Goal: Contribute content: Contribute content

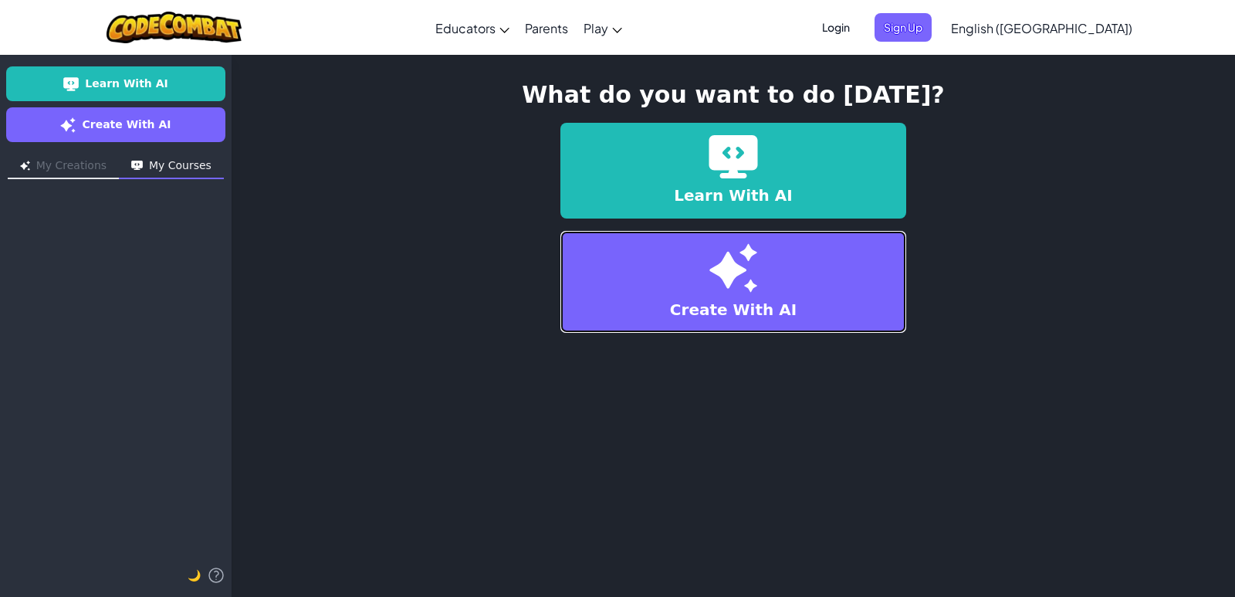
click at [587, 298] on link "Create With AI" at bounding box center [733, 282] width 346 height 102
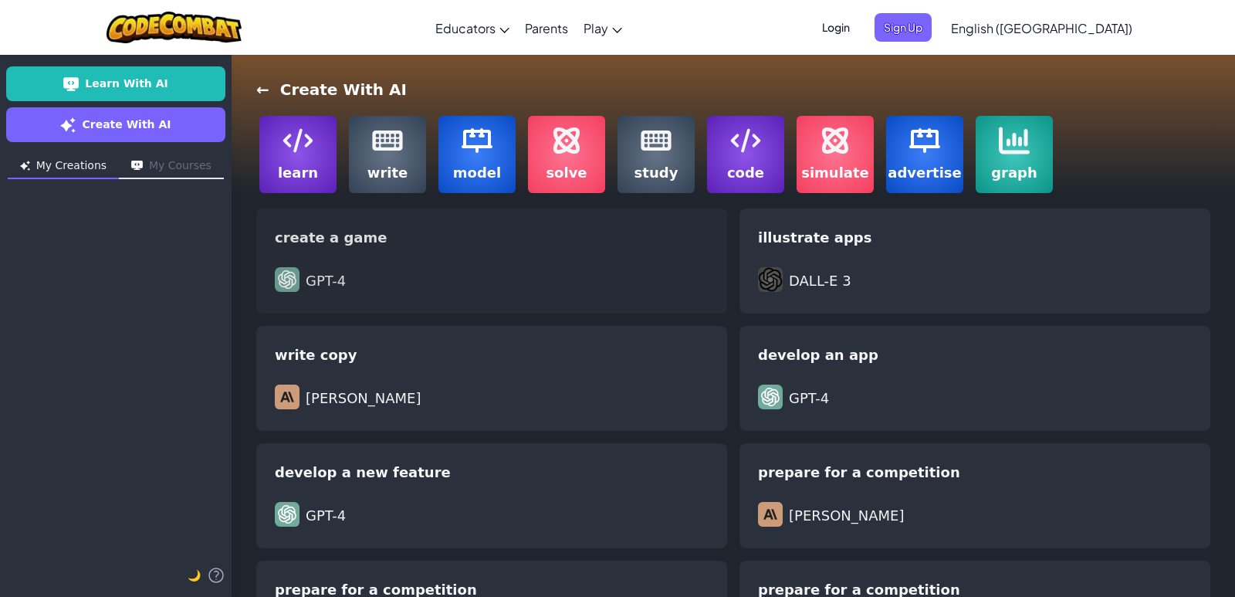
click at [365, 279] on div "GPT-4" at bounding box center [492, 281] width 434 height 28
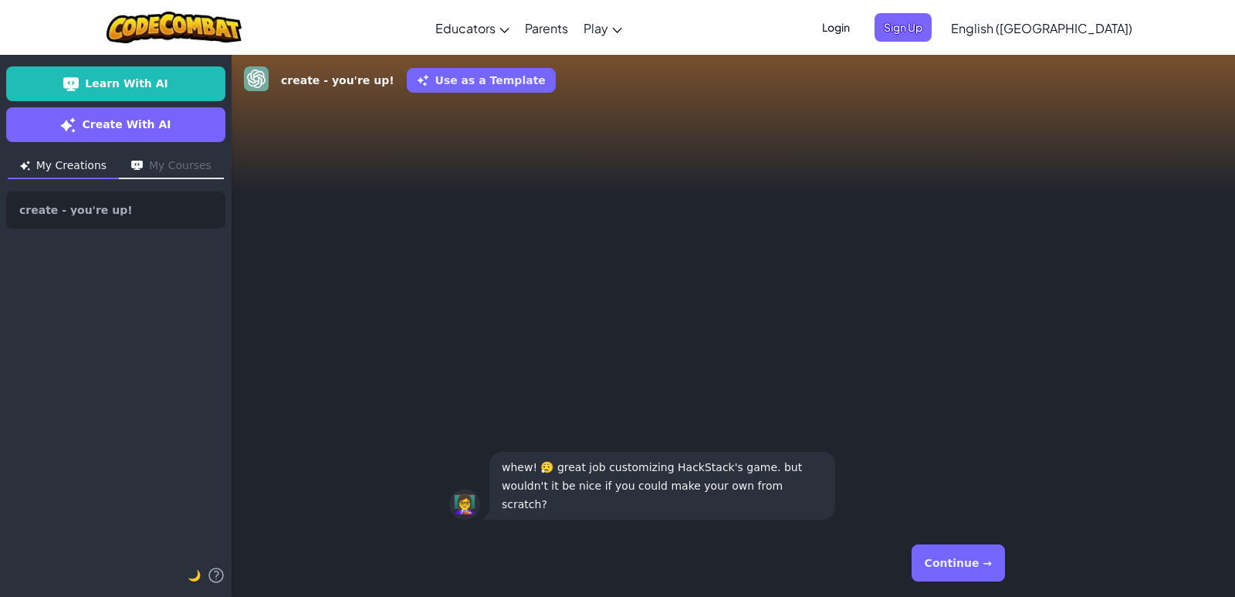
click at [937, 566] on button "Continue →" at bounding box center [958, 562] width 93 height 37
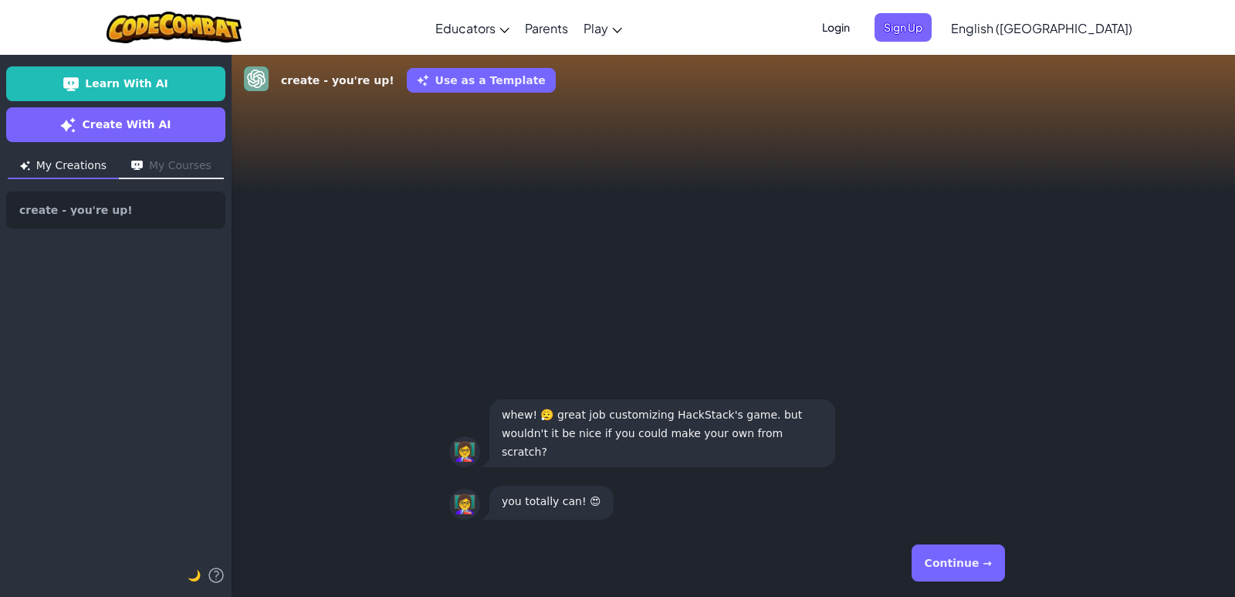
click at [932, 552] on button "Continue →" at bounding box center [958, 562] width 93 height 37
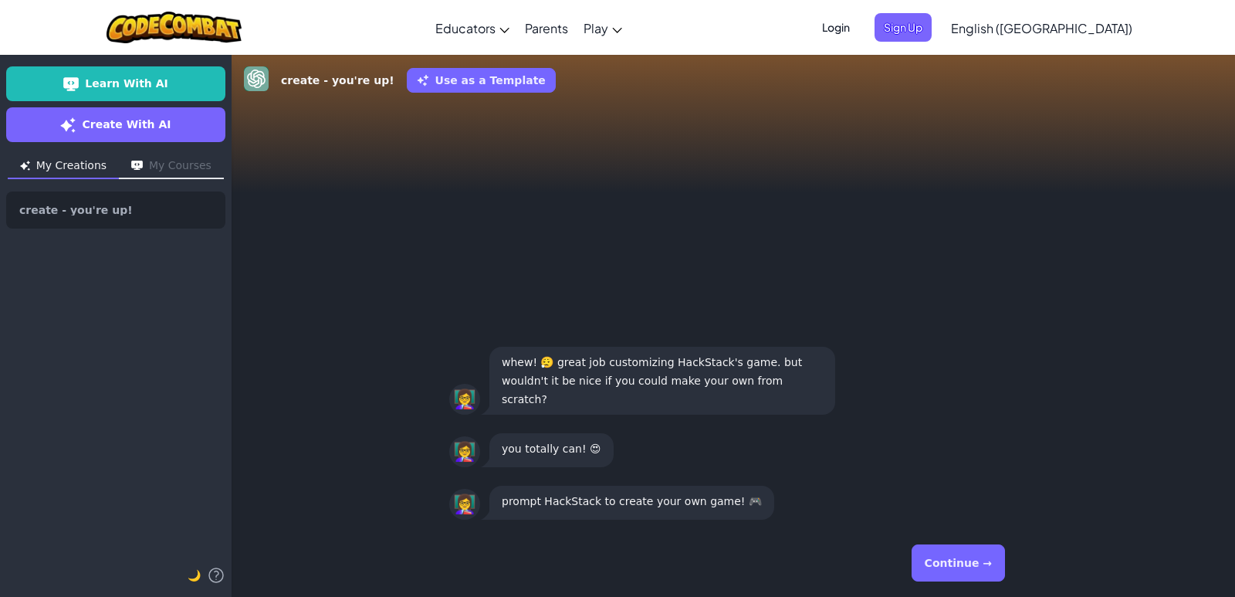
click at [932, 552] on button "Continue →" at bounding box center [958, 562] width 93 height 37
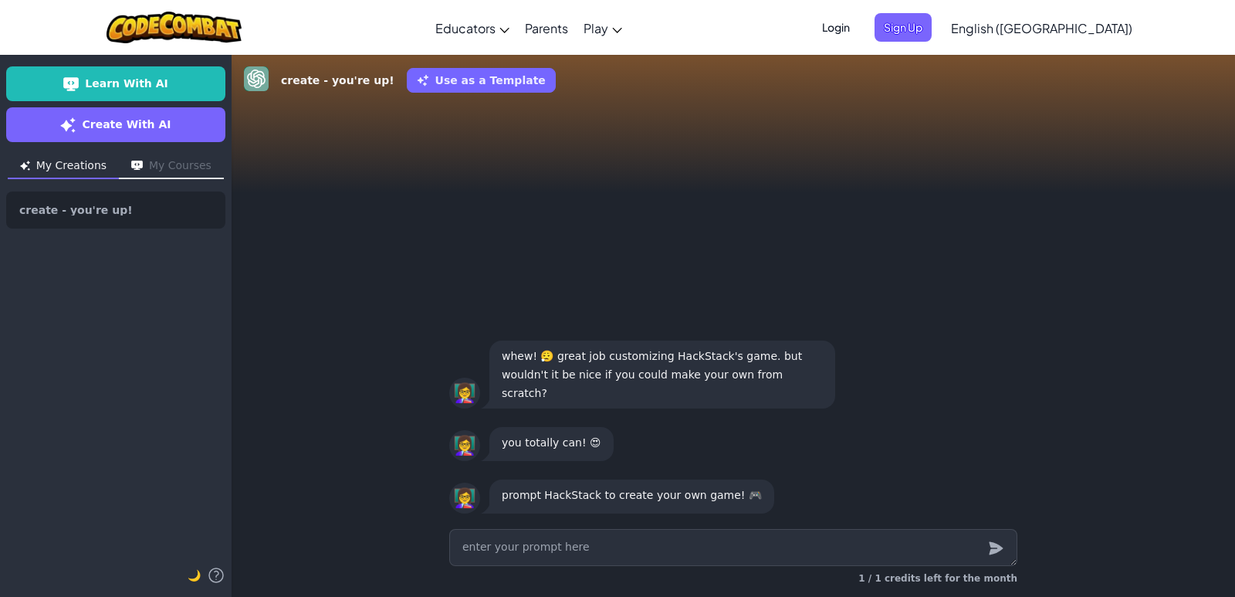
click at [577, 550] on textarea at bounding box center [733, 547] width 568 height 37
type textarea "x"
type textarea "w"
type textarea "x"
type textarea "wr"
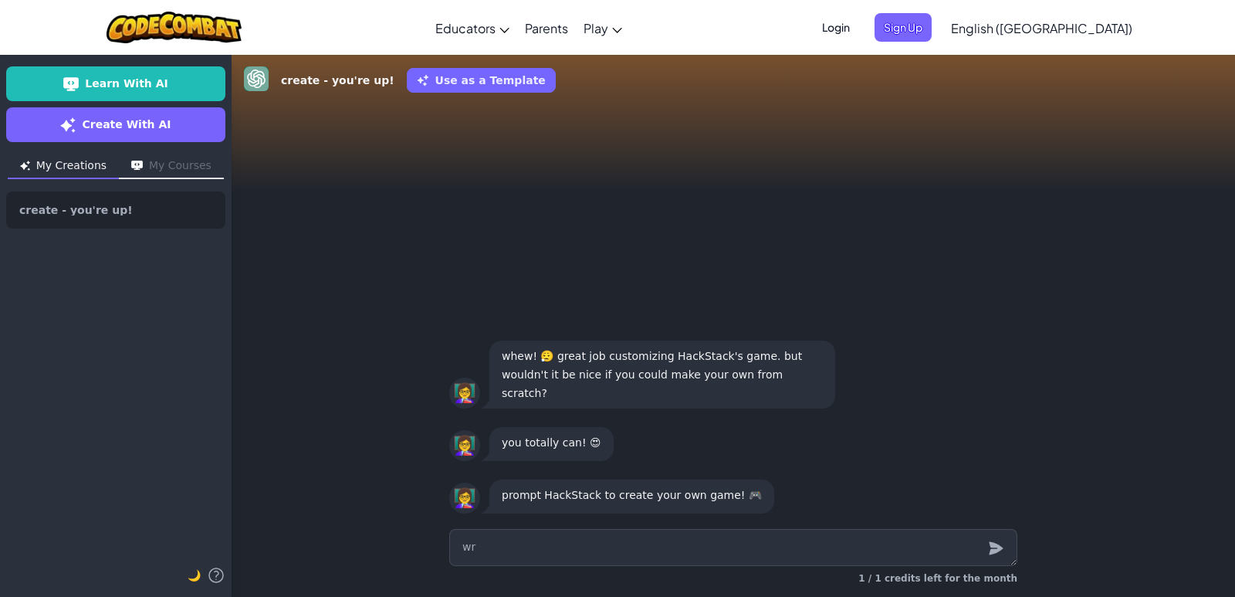
type textarea "x"
type textarea "w"
type textarea "x"
type textarea "m"
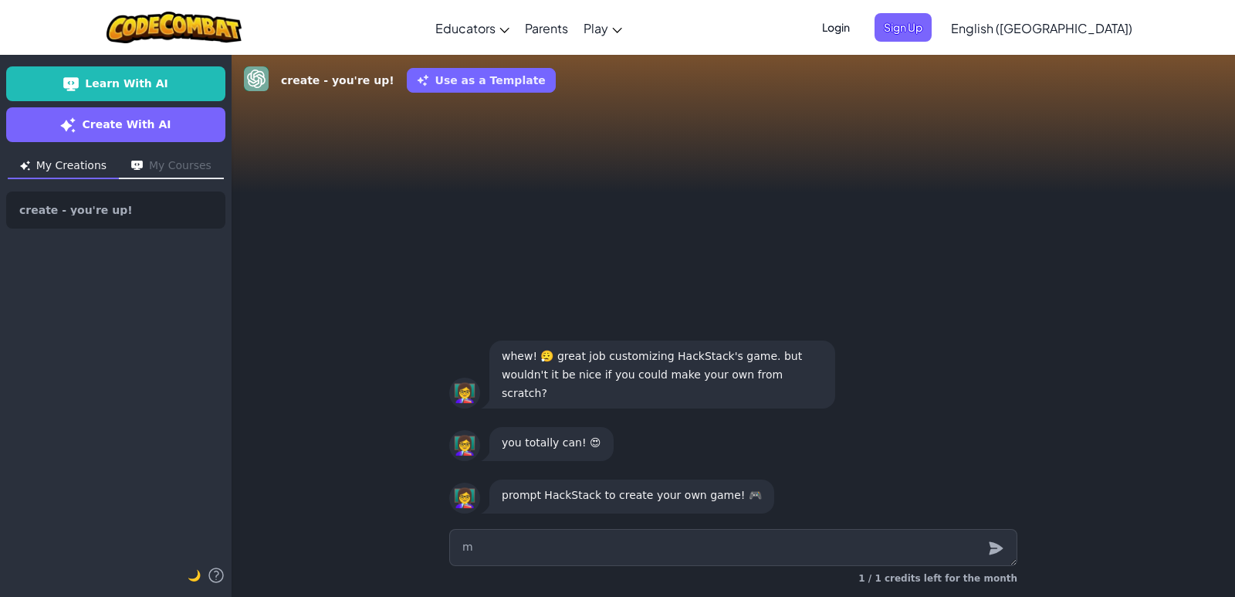
type textarea "x"
type textarea "a"
type textarea "x"
type textarea "a"
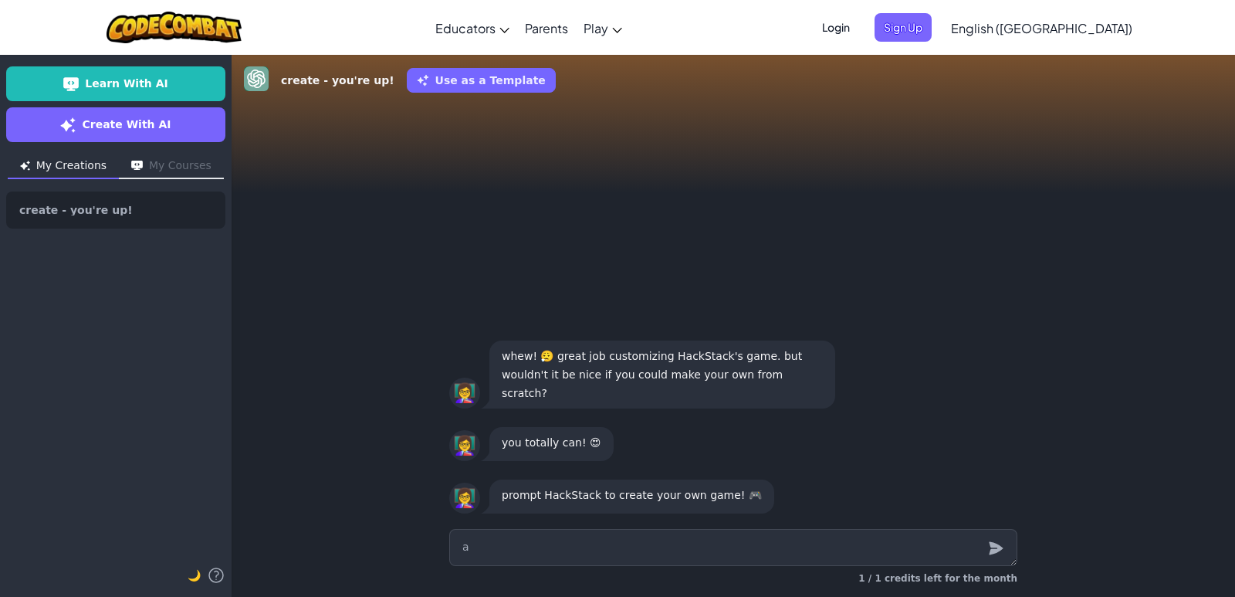
type textarea "x"
type textarea "a g"
type textarea "x"
type textarea "a ga"
type textarea "x"
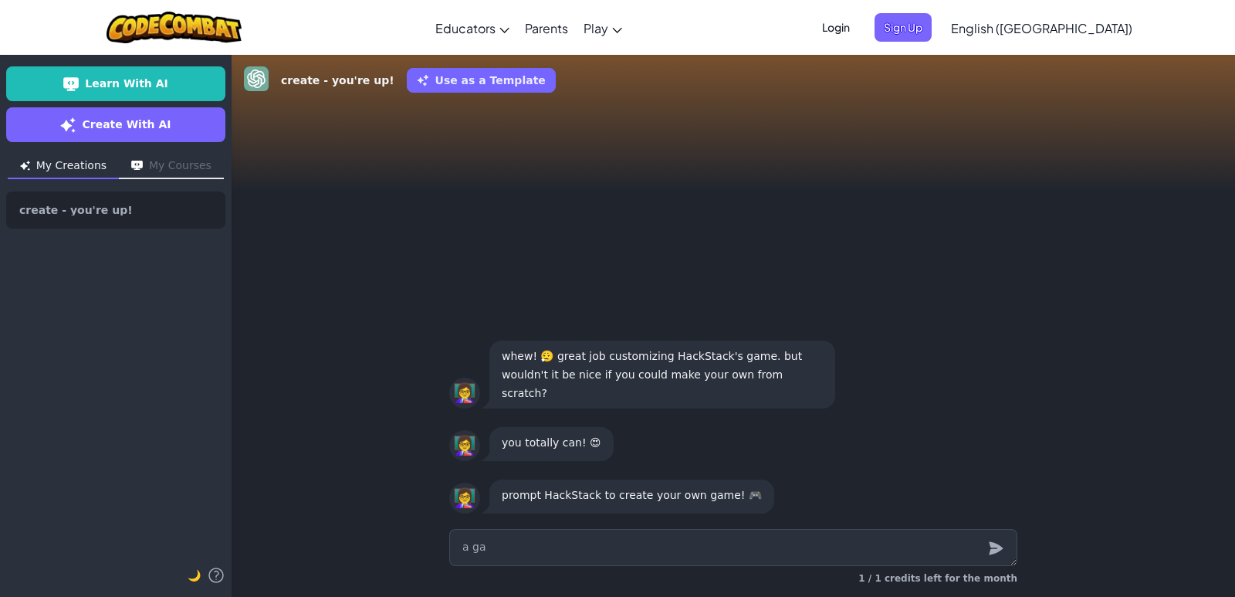
type textarea "a gam"
type textarea "x"
type textarea "a game"
type textarea "x"
type textarea "a game"
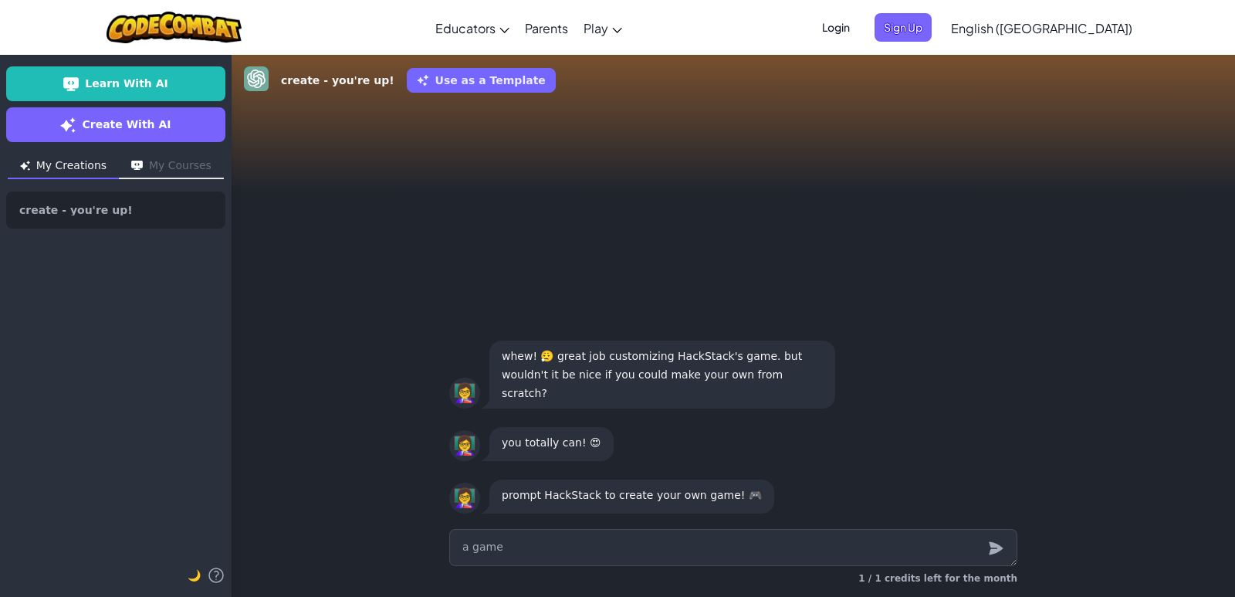
type textarea "x"
type textarea "a game w"
type textarea "x"
type textarea "a game wh"
type textarea "x"
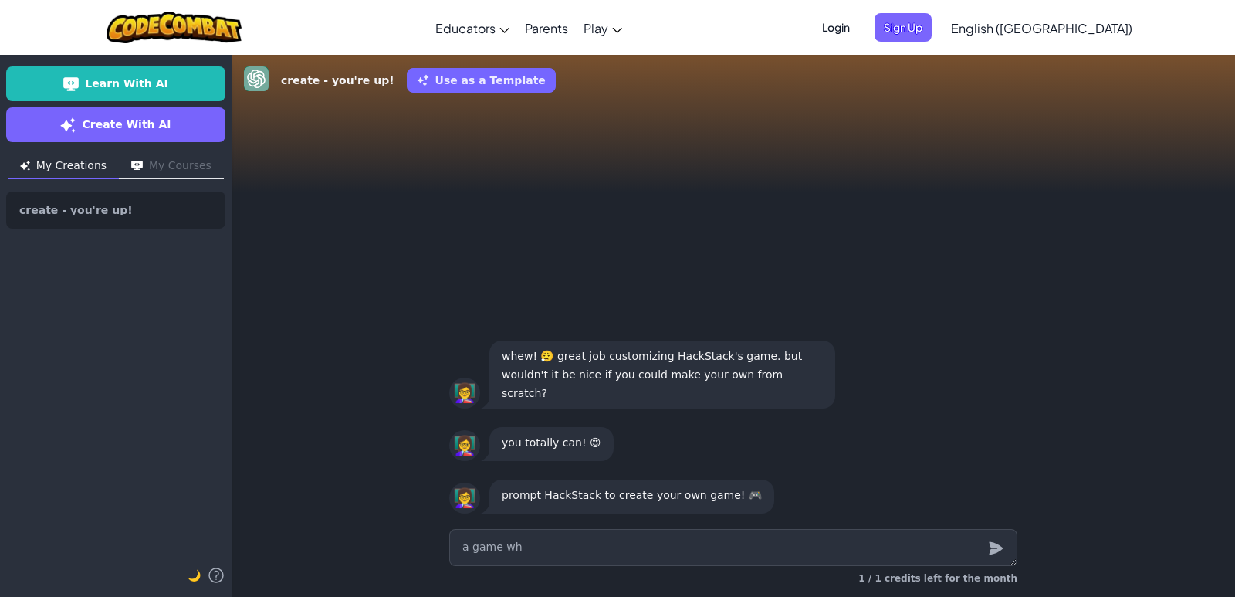
type textarea "a game whe"
type textarea "x"
type textarea "a game wher"
type textarea "x"
type textarea "a game where"
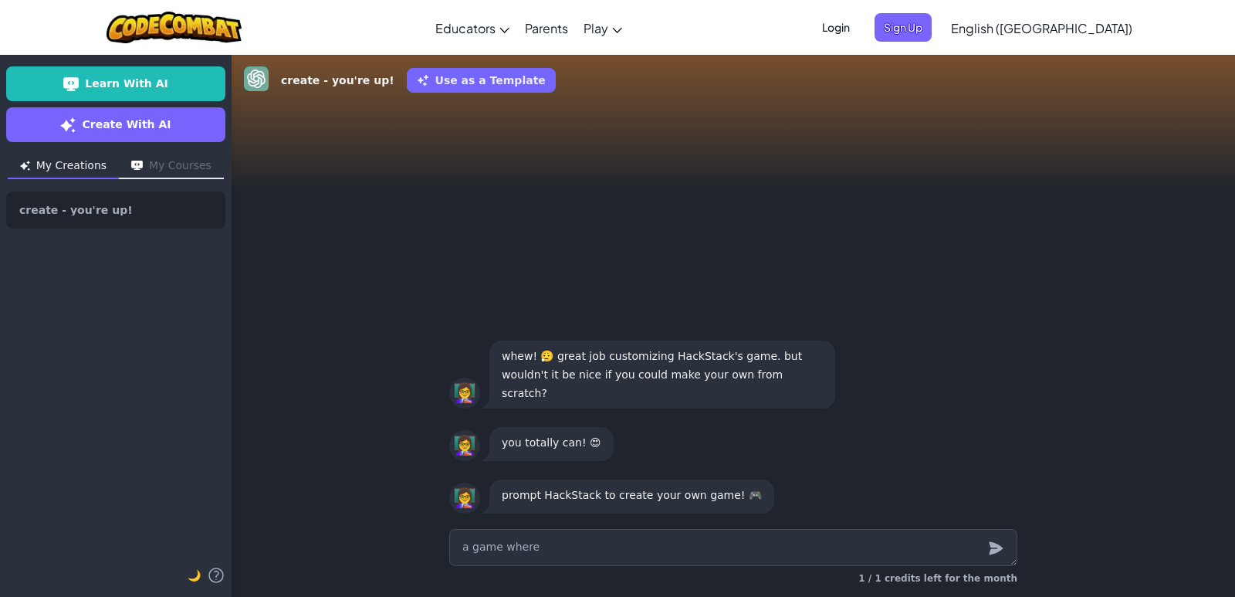
type textarea "x"
type textarea "a game where"
type textarea "x"
type textarea "a game where a"
type textarea "x"
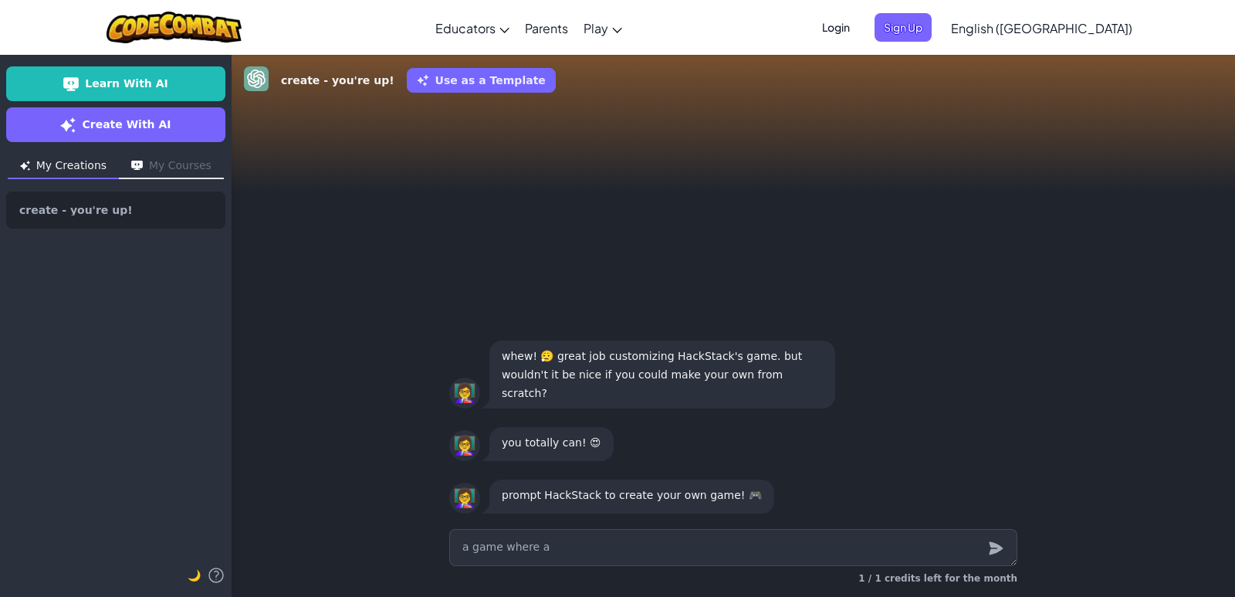
type textarea "a game where a"
type textarea "x"
type textarea "a game where a b"
type textarea "x"
type textarea "a game where a bo"
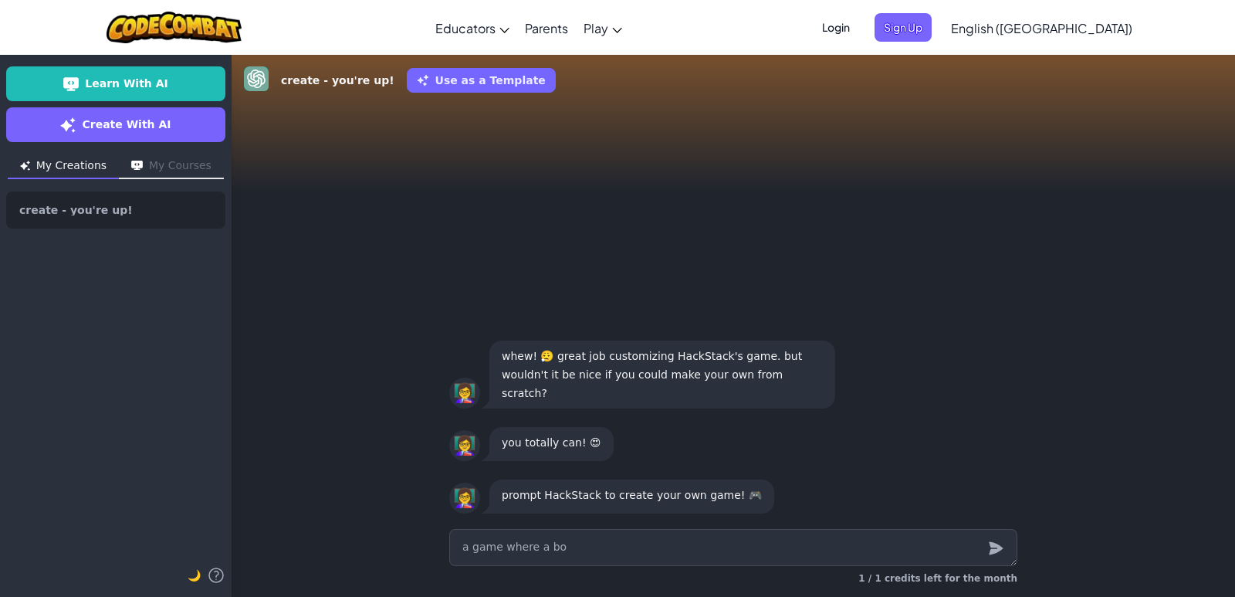
type textarea "x"
type textarea "a game where a boy"
type textarea "x"
type textarea "a game where a boy"
type textarea "x"
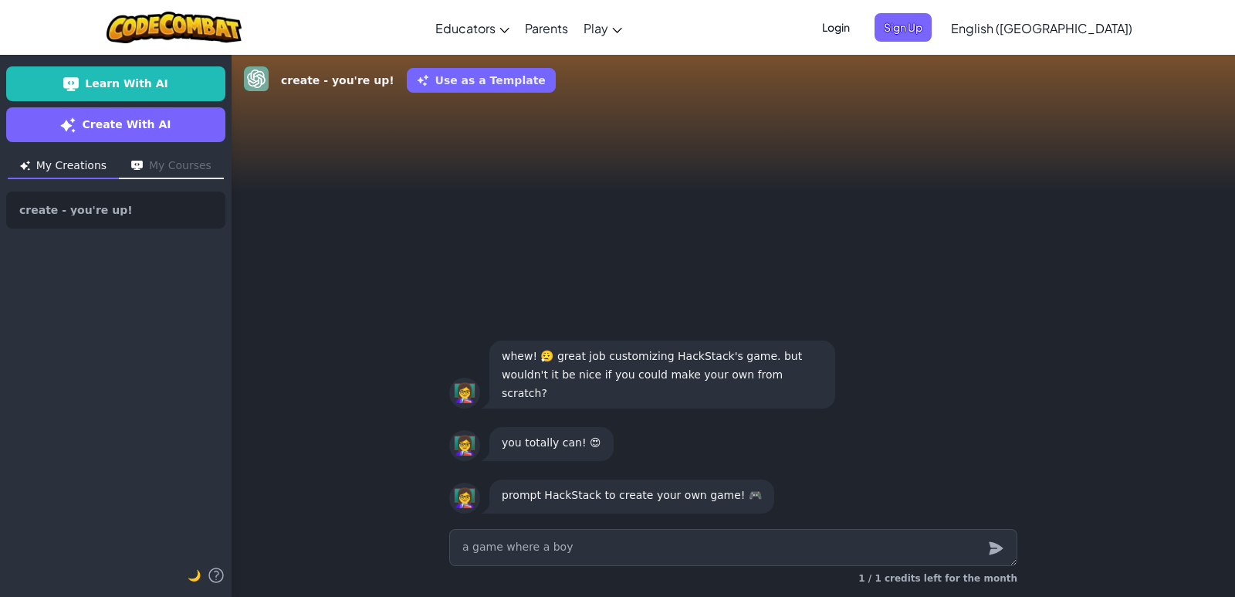
type textarea "a game where a boy c"
type textarea "x"
type textarea "a game where a boy cl"
type textarea "x"
type textarea "a game where a boy cle"
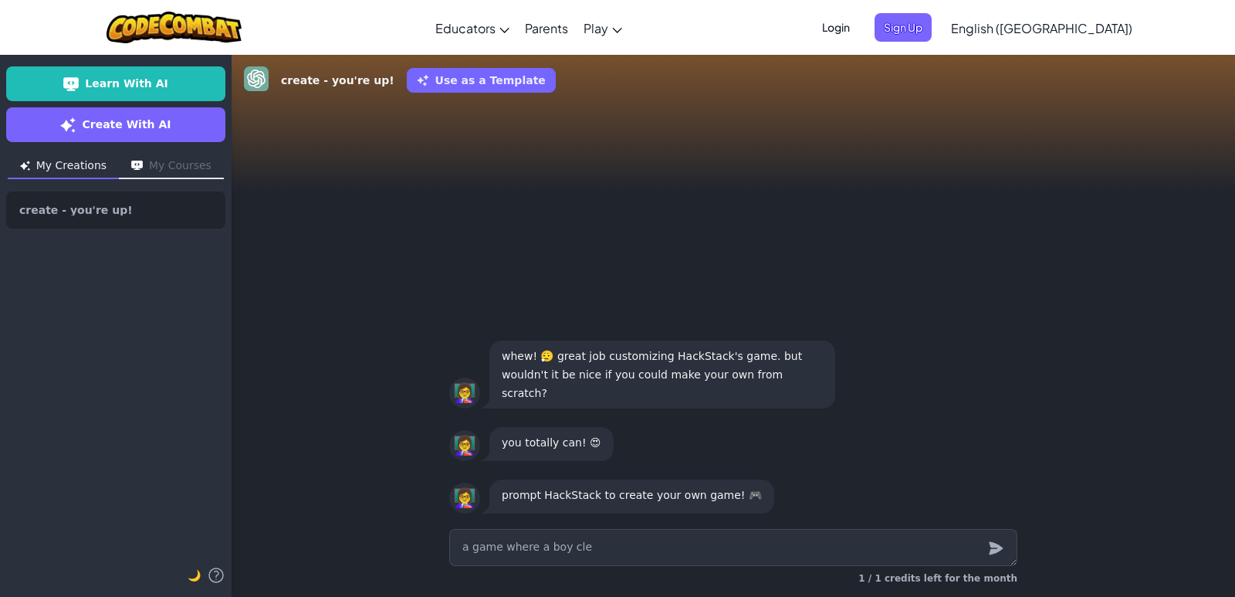
type textarea "x"
type textarea "a game where a boy clea"
type textarea "x"
type textarea "a game where a boy clear"
type textarea "x"
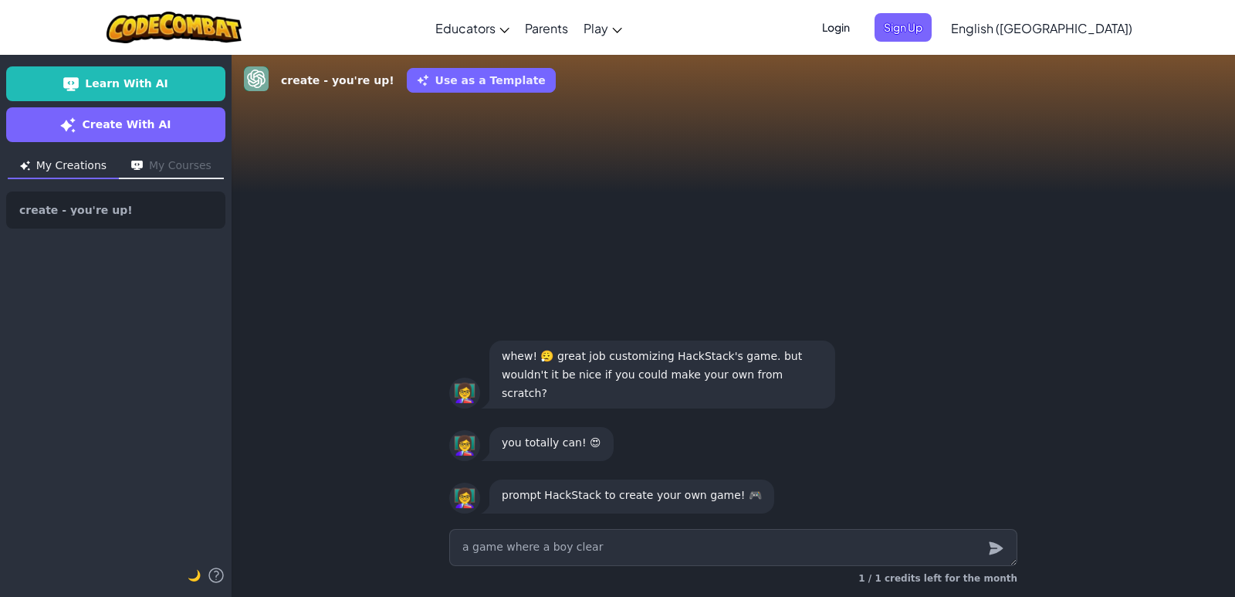
type textarea "a game where a boy clear"
type textarea "x"
type textarea "a game where a boy clear a"
type textarea "x"
type textarea "a game where a boy clear al"
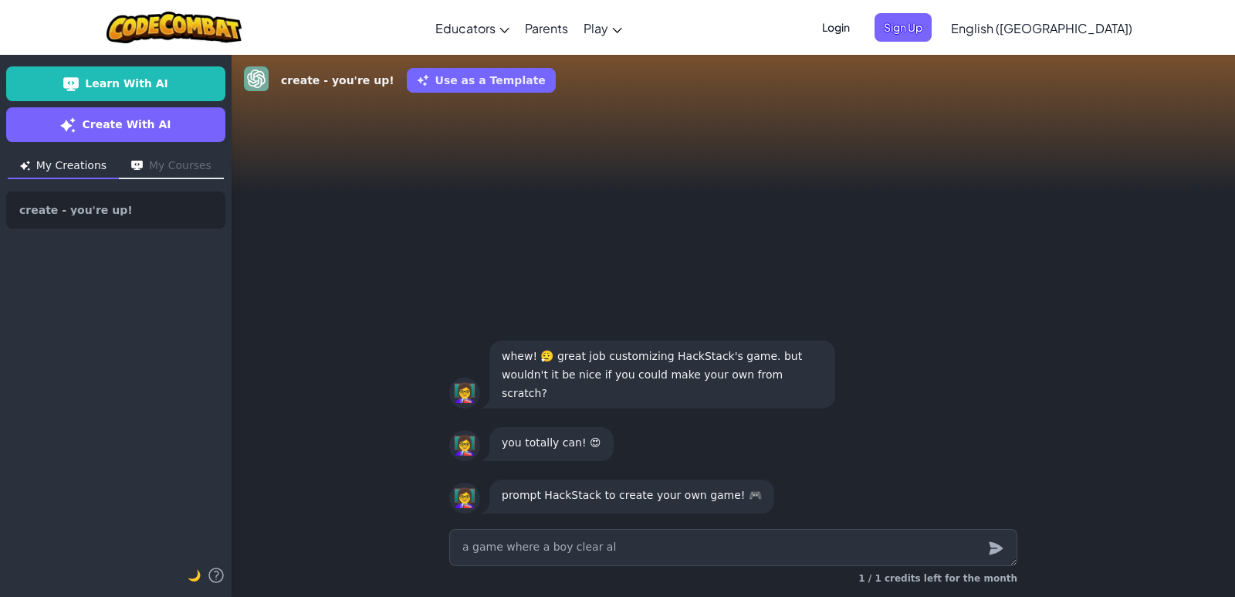
type textarea "x"
type textarea "a game where a boy clear all"
type textarea "x"
type textarea "a game where a boy clear all"
type textarea "x"
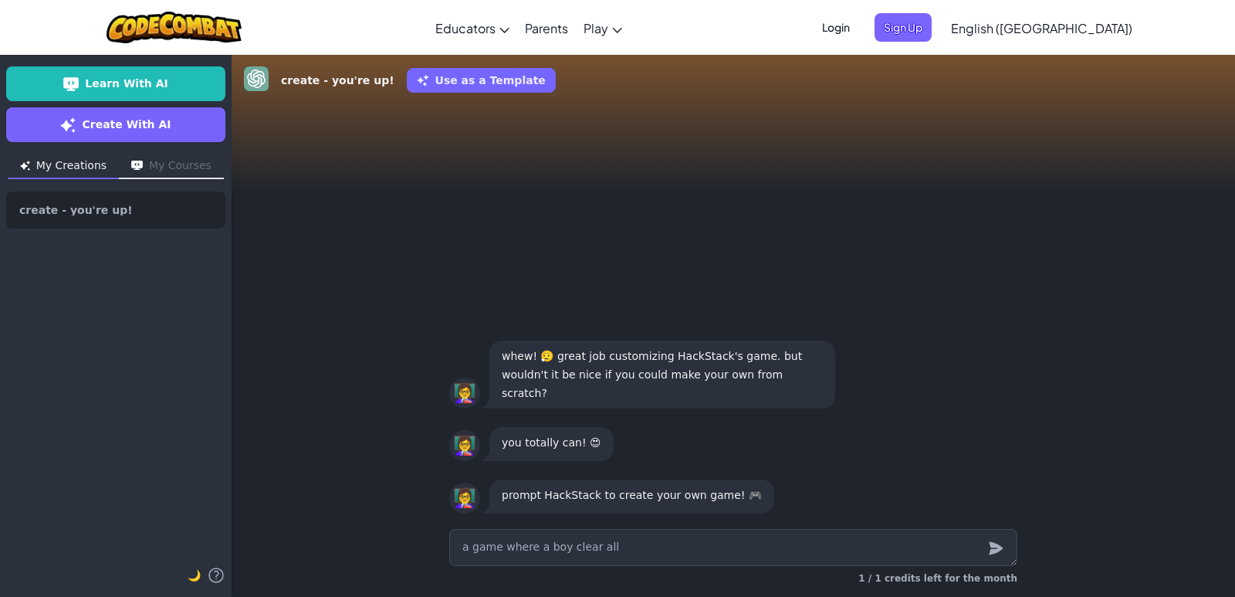
type textarea "a game where a boy clear all t"
type textarea "x"
type textarea "a game where a boy clear all th"
type textarea "x"
type textarea "a game where a boy clear all the"
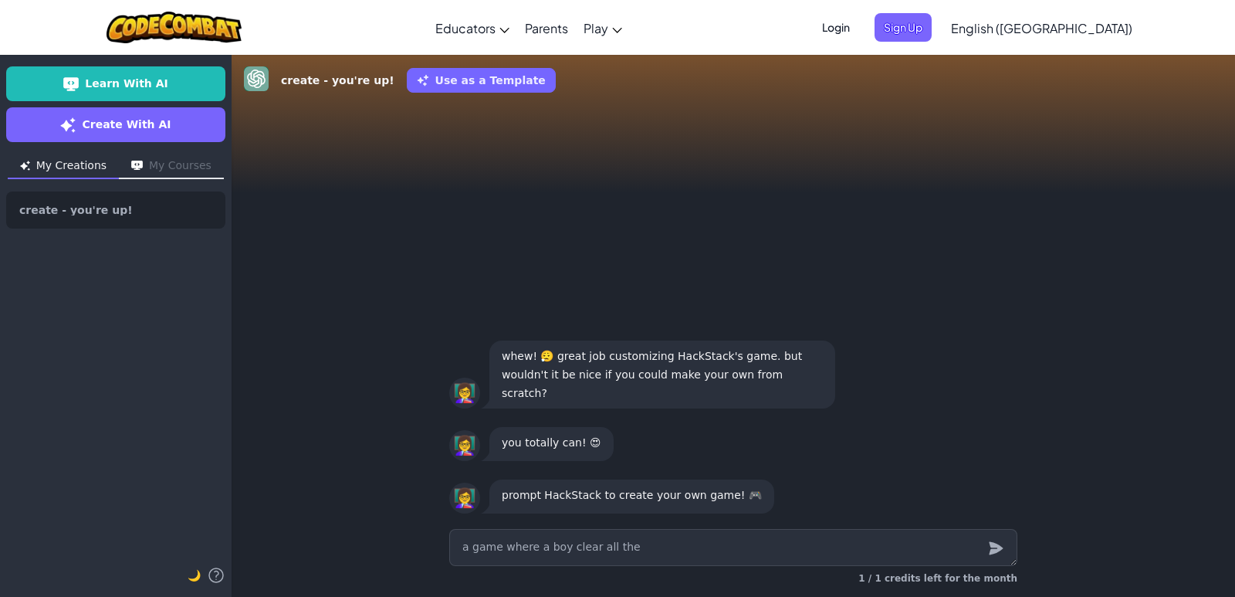
type textarea "x"
type textarea "a game where a boy clear all the"
type textarea "x"
type textarea "a game where a boy clear all the o"
type textarea "x"
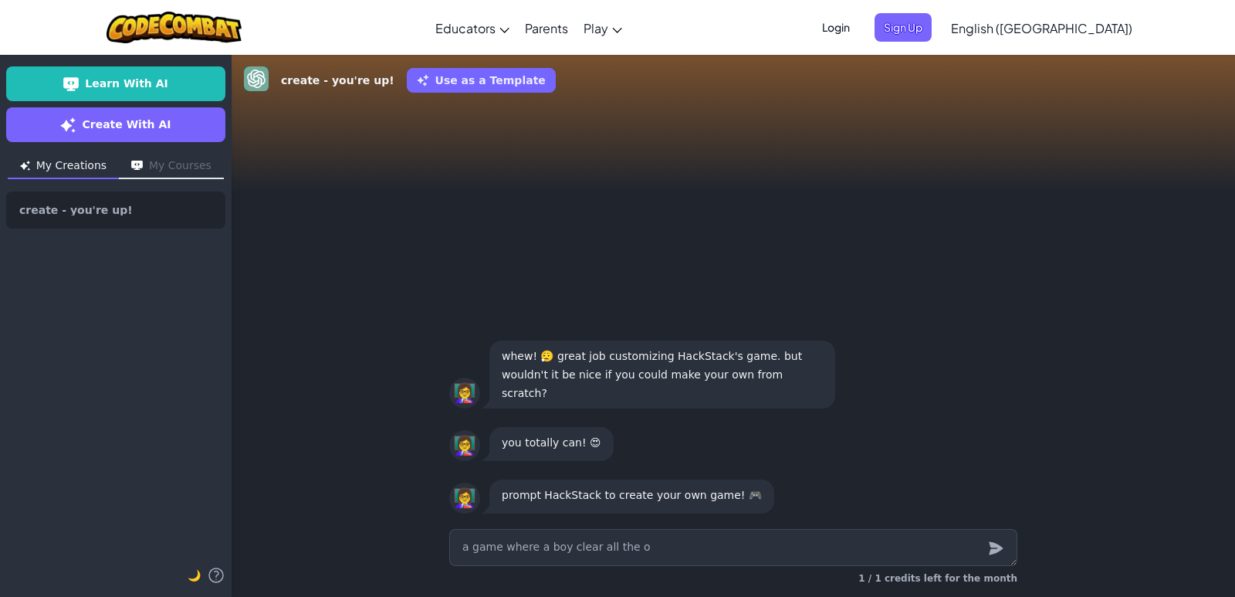
type textarea "a game where a boy clear all the ob"
type textarea "x"
type textarea "a game where a boy clear all the obs"
type textarea "x"
type textarea "a game where a boy clear all the obsta"
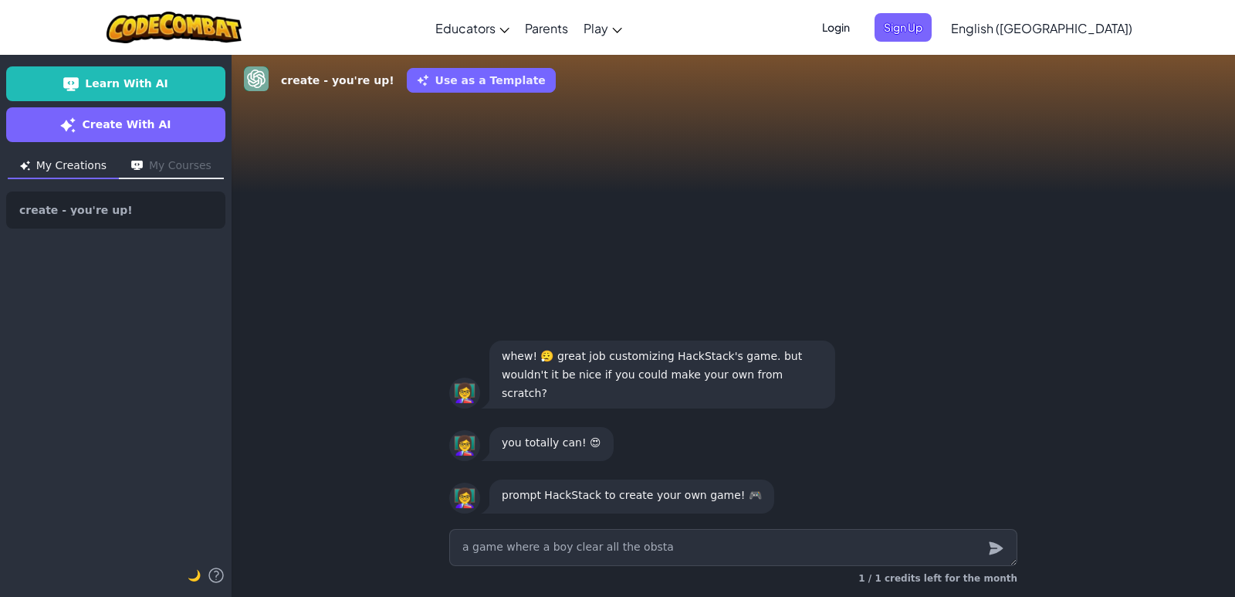
type textarea "x"
type textarea "a game where a boy clear all the obstac"
type textarea "x"
type textarea "a game where a boy clear all the obstac;"
type textarea "x"
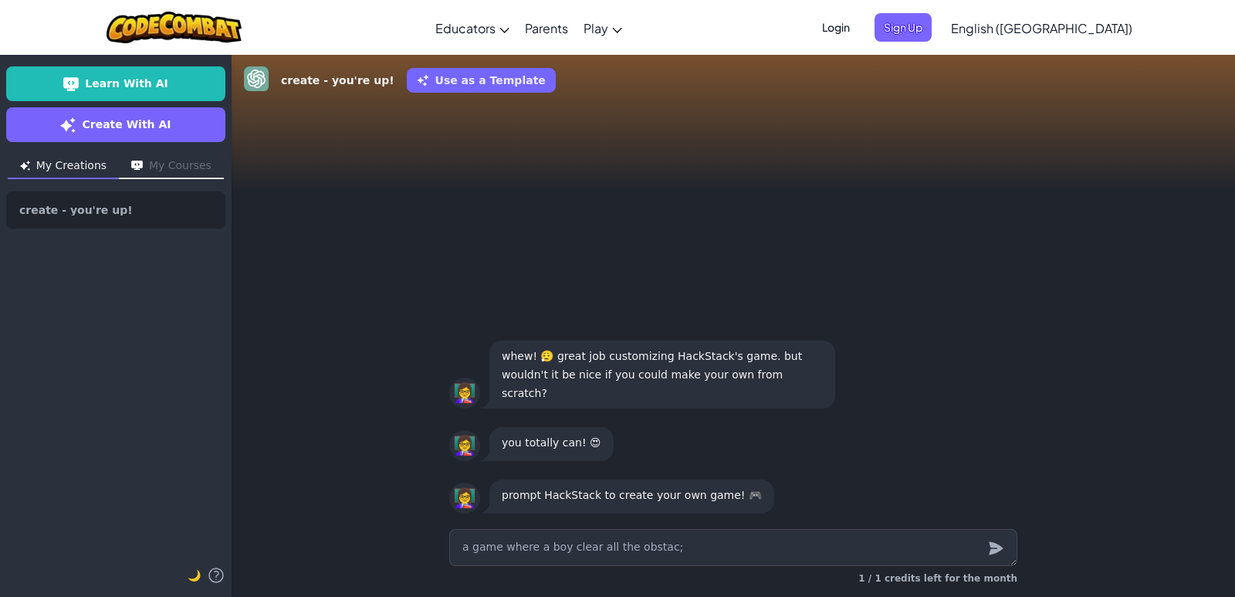
type textarea "a game where a boy clear all the obstac;e"
type textarea "x"
type textarea "a game where a boy clear all the obstac;"
type textarea "x"
type textarea "a game where a boy clear all the obstac"
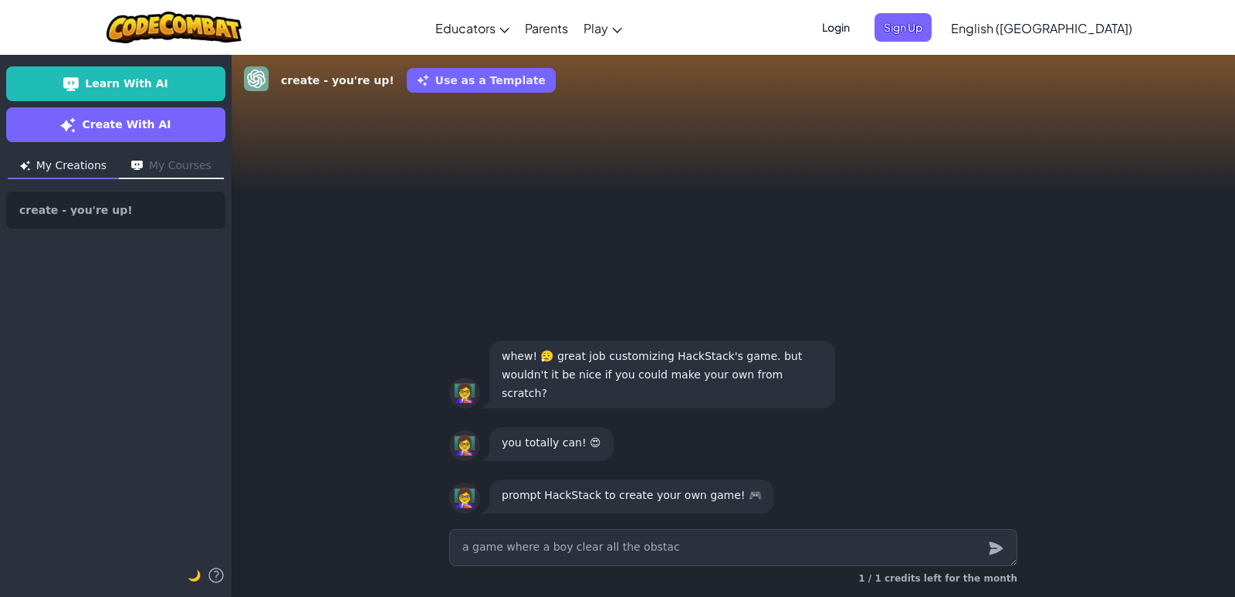
type textarea "x"
type textarea "a game where a boy clear all the obstacl"
type textarea "x"
type textarea "a game where a boy clear all the obstacle"
type textarea "x"
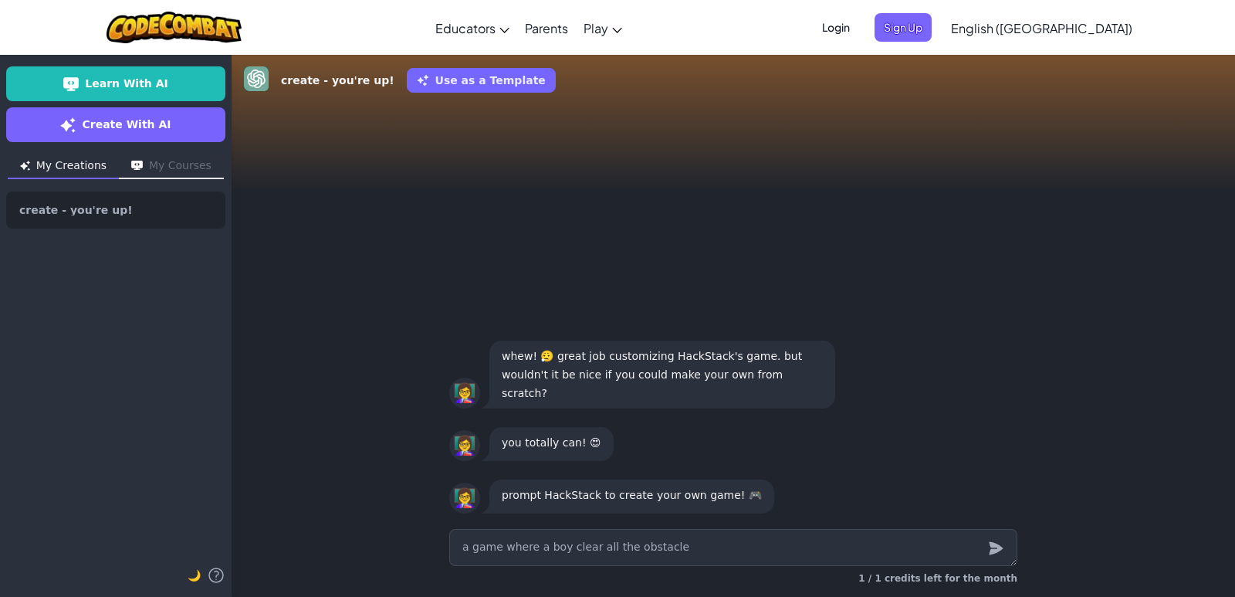
type textarea "a game where a boy clear all the obstacles"
type textarea "x"
type textarea "a game where a boy clear all the obstacles"
type textarea "x"
type textarea "a game where a boy clear all the obstacles u"
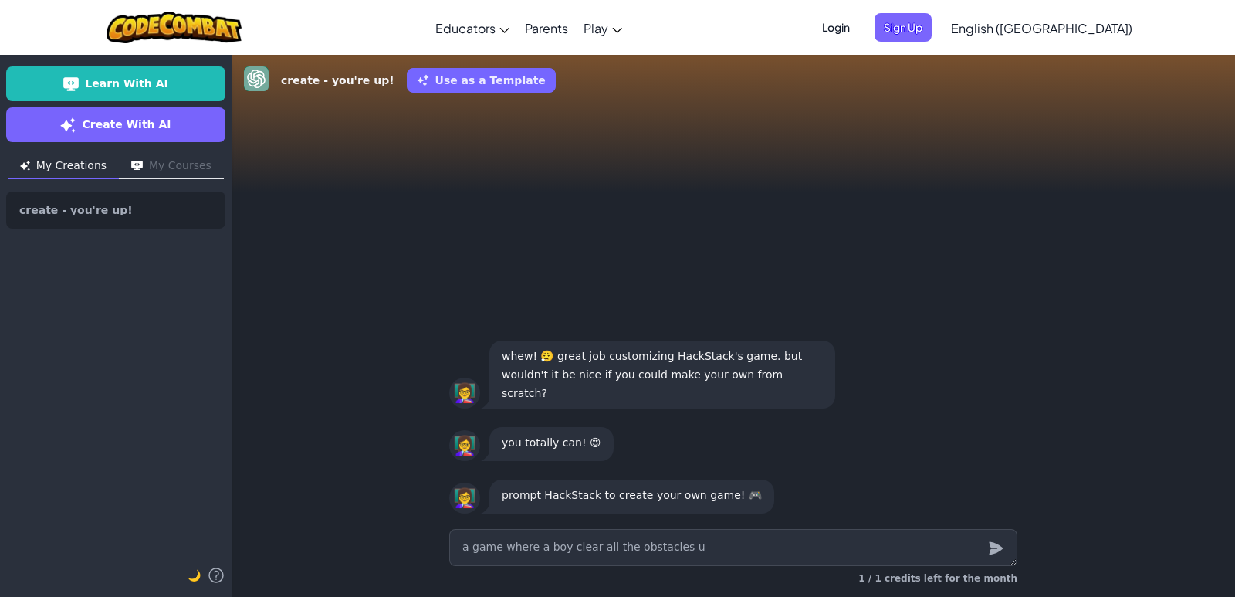
type textarea "x"
type textarea "a game where a boy clear all the obstacles us"
type textarea "x"
type textarea "a game where a boy clear all the obstacles usi"
type textarea "x"
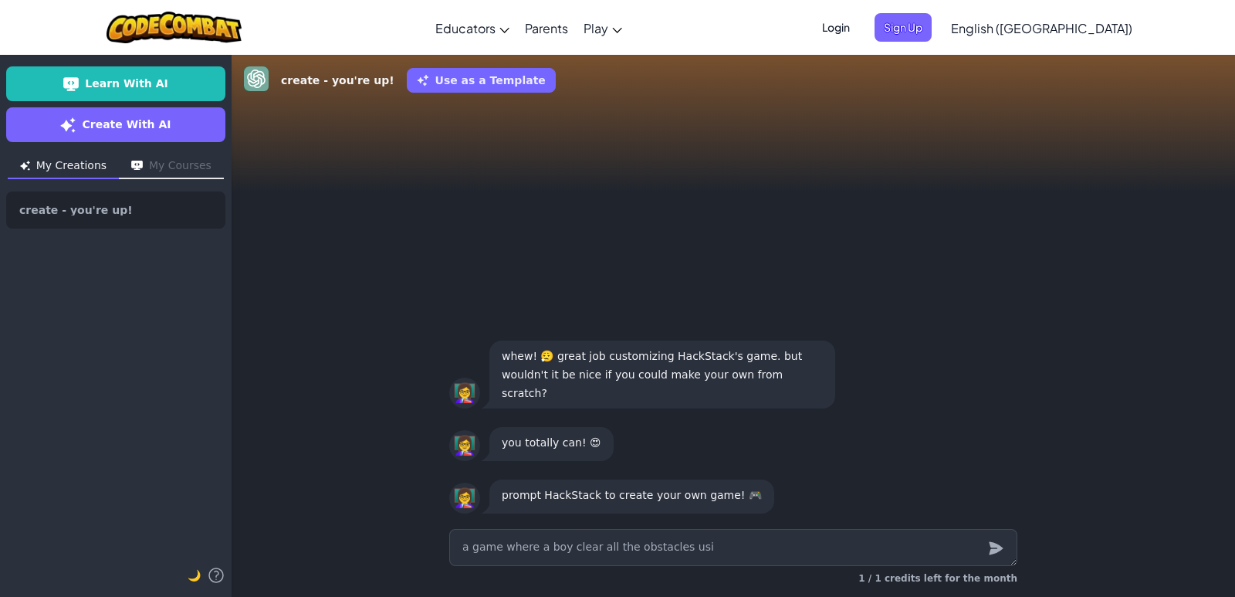
type textarea "a game where a boy clear all the obstacles usin"
type textarea "x"
type textarea "a game where a boy clear all the obstacles using"
type textarea "x"
type textarea "a game where a boy clear all the obstacles using"
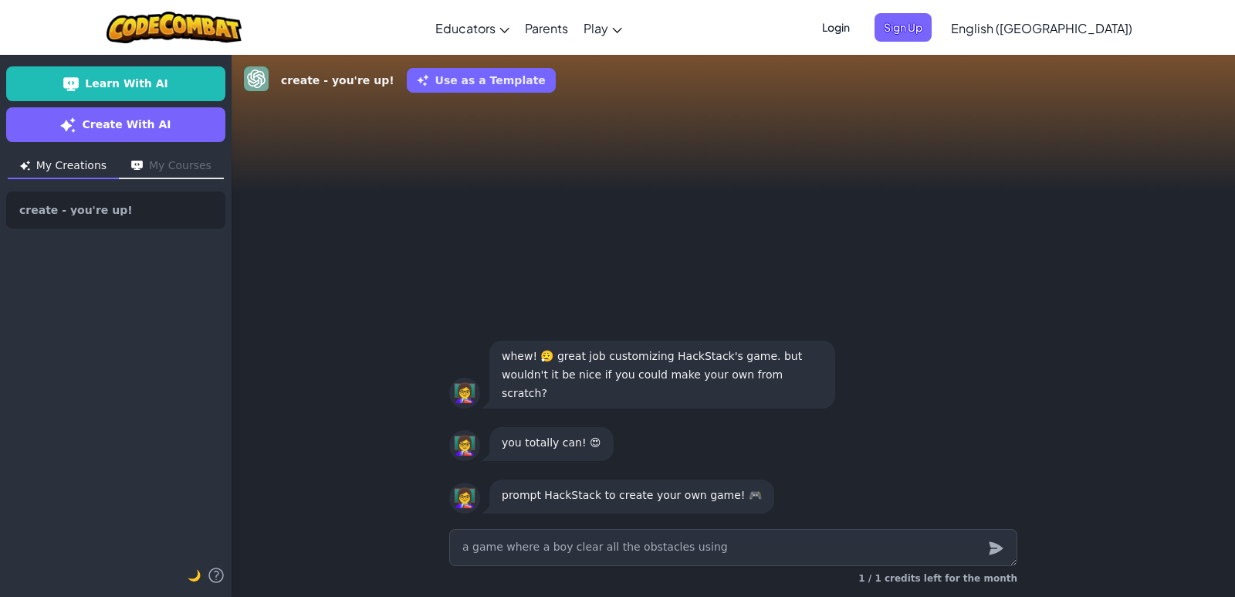
type textarea "x"
type textarea "a game where a boy clear all the obstacles using w"
type textarea "x"
type textarea "a game where a boy clear all the obstacles using wa"
type textarea "x"
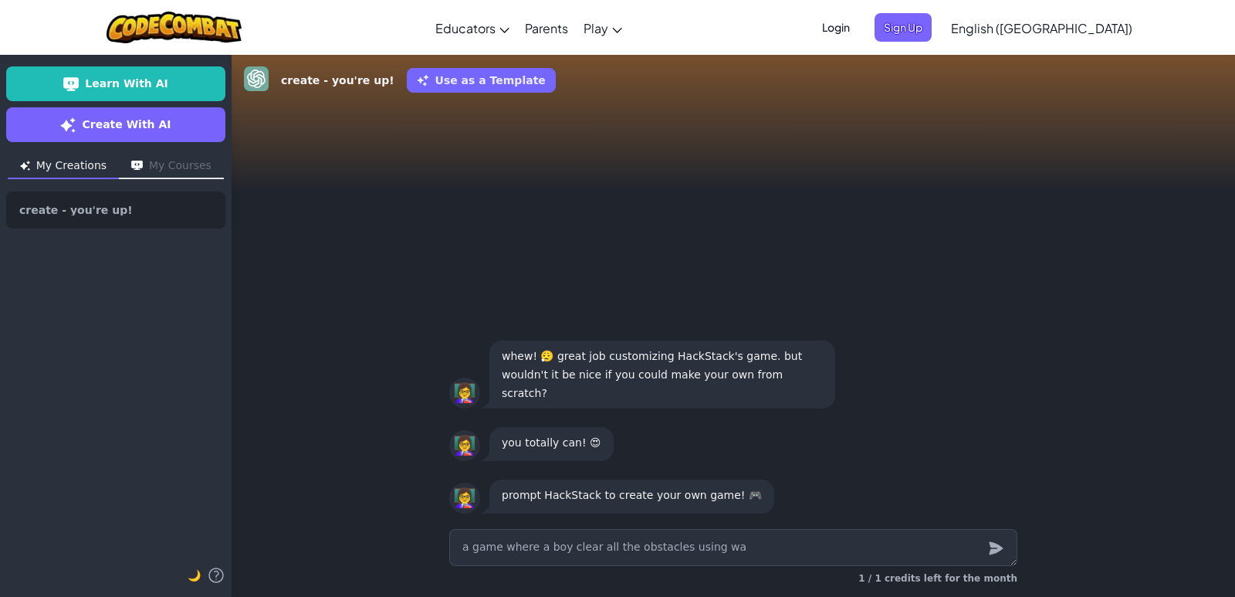
type textarea "a game where a boy clear all the obstacles using was"
type textarea "x"
type textarea "a game where a boy clear all the obstacles using wasd"
type textarea "x"
type textarea "a game where a boy clear all the obstacles using wasd"
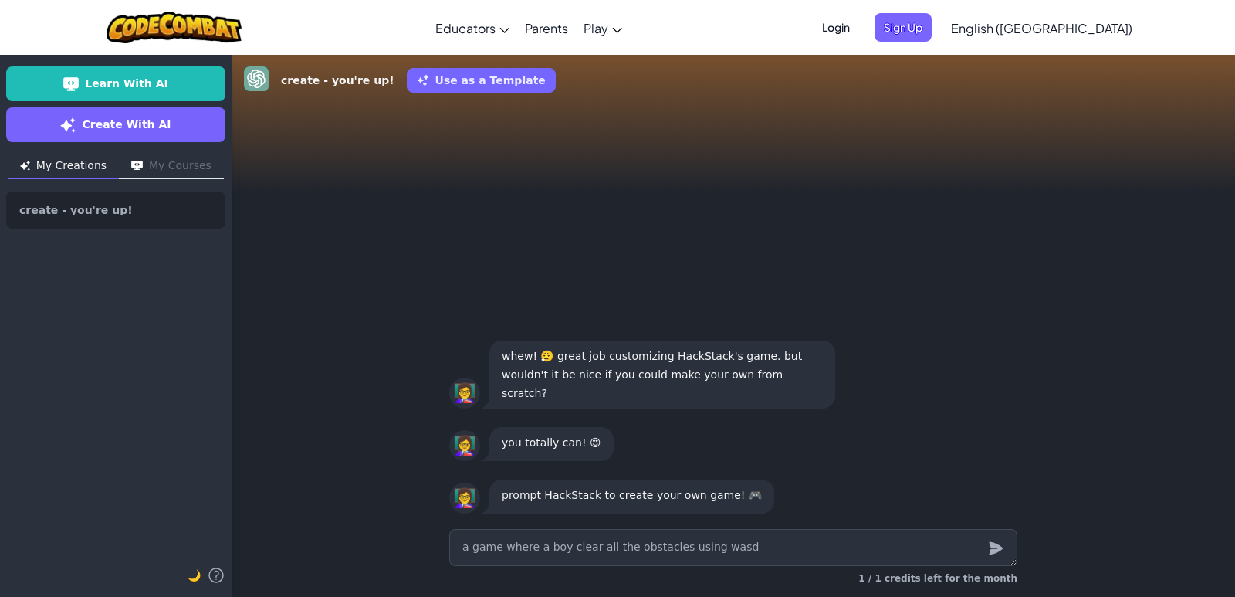
type textarea "x"
type textarea "a game where a boy clear all the obstacles using wasd i"
type textarea "x"
type textarea "a game where a boy clear all the obstacles using wasd in"
type textarea "x"
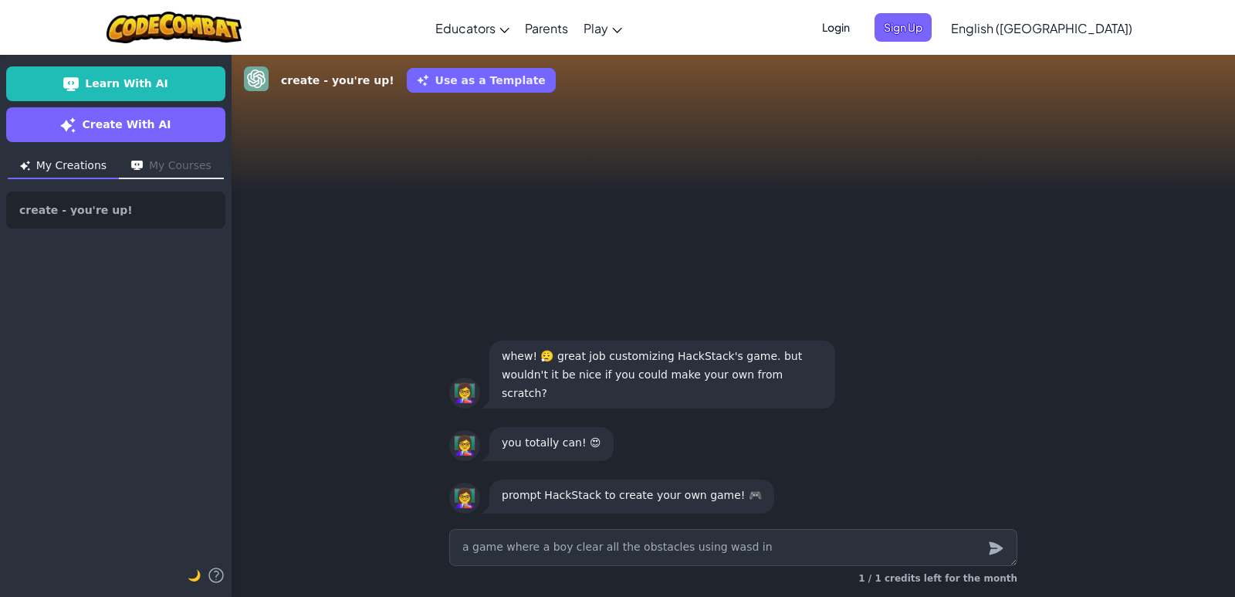
type textarea "a game where a boy clear all the obstacles using wasd in"
type textarea "x"
type textarea "a game where a boy clear all the obstacles using wasd in"
type textarea "x"
type textarea "a game where a boy clear all the obstacles using wasd i"
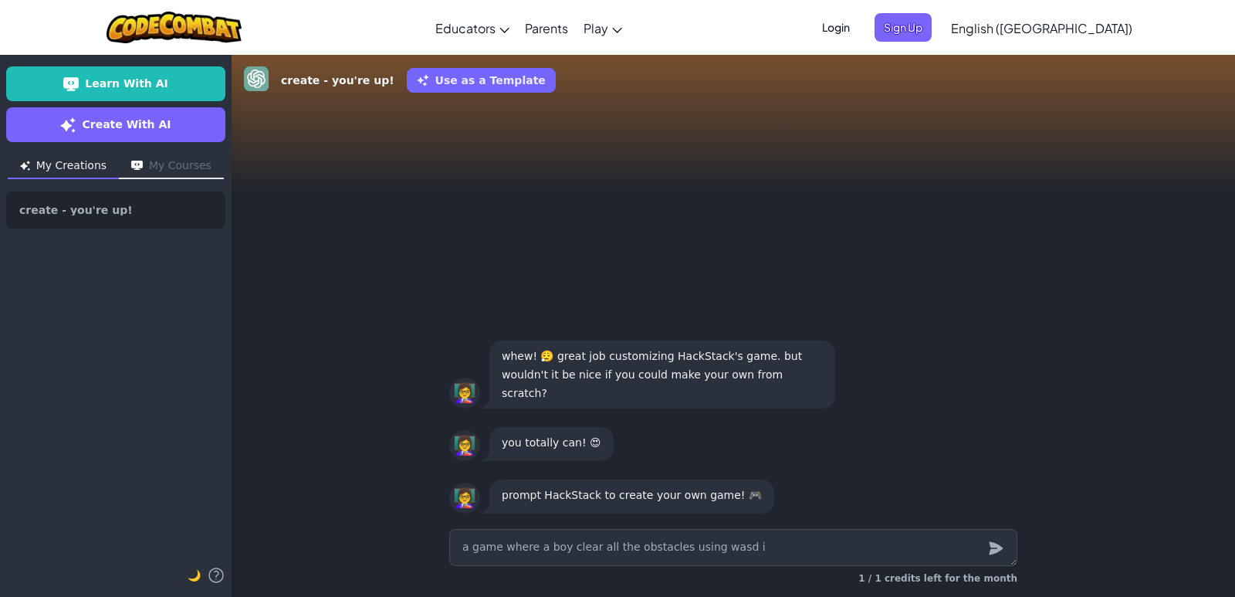
type textarea "x"
type textarea "a game where a boy clear all the obstacles using wasd"
type textarea "x"
type textarea "a game where a boy clear all the obstacles using wasd b"
type textarea "x"
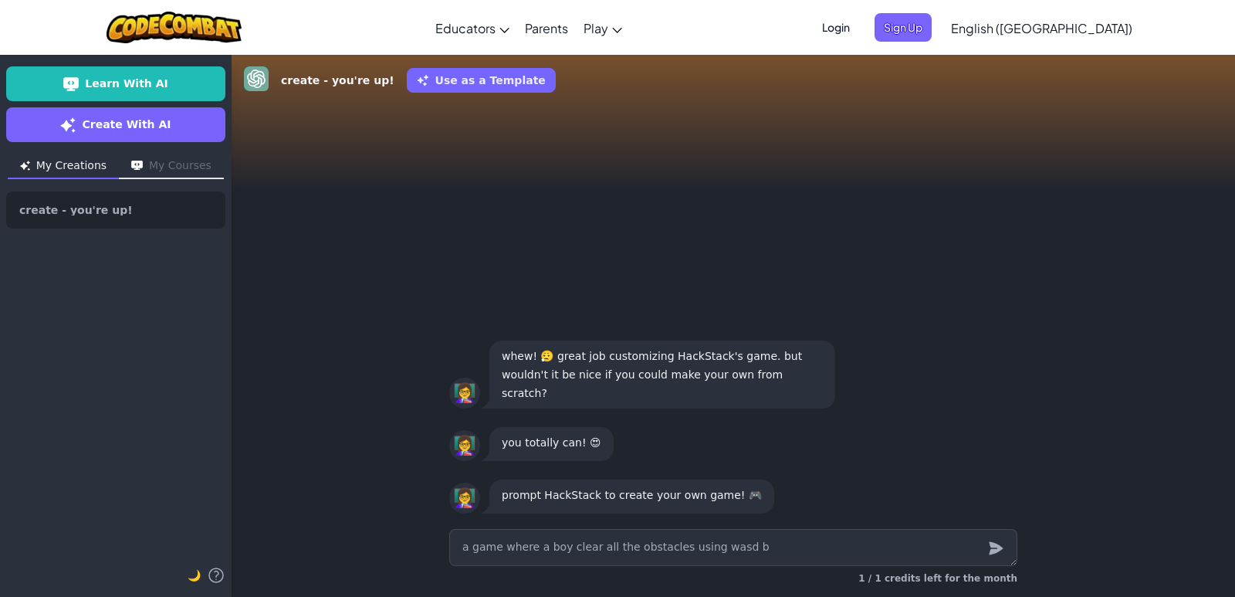
type textarea "a game where a boy clear all the obstacles using wasd bu"
type textarea "x"
type textarea "a game where a boy clear all the obstacles using wasd but"
type textarea "x"
type textarea "a game where a boy clear all the obstacles using wasd butt"
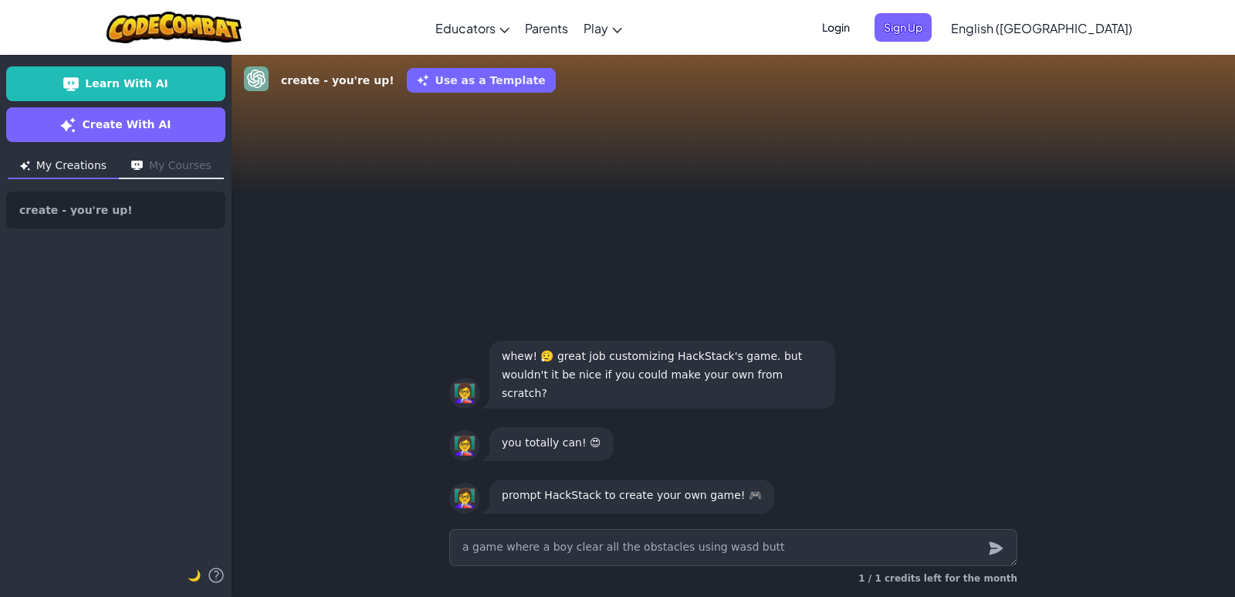
type textarea "x"
type textarea "a game where a boy clear all the obstacles using wasd butto"
type textarea "x"
type textarea "a game where a boy clear all the obstacles using wasd button"
type textarea "x"
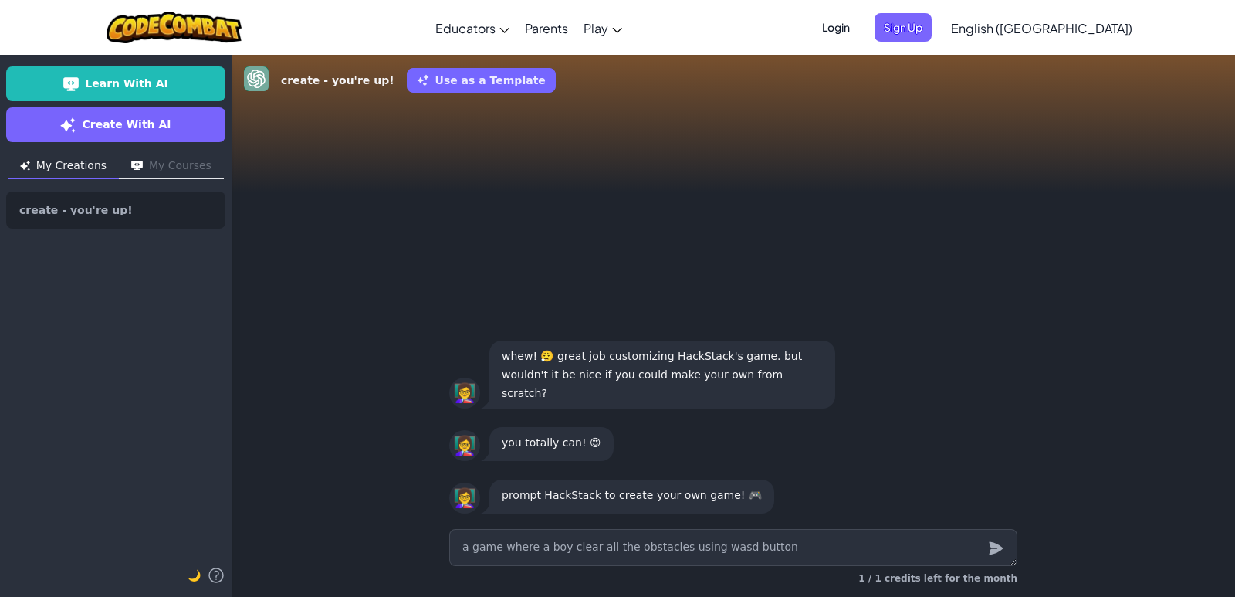
type textarea "a game where a boy clear all the obstacles using wasd buttons"
type textarea "x"
type textarea "a game where a boy clear all the obstacles using wasd buttons"
type textarea "x"
type textarea "a game where a boy clear all the obstacles using wasd buttons o"
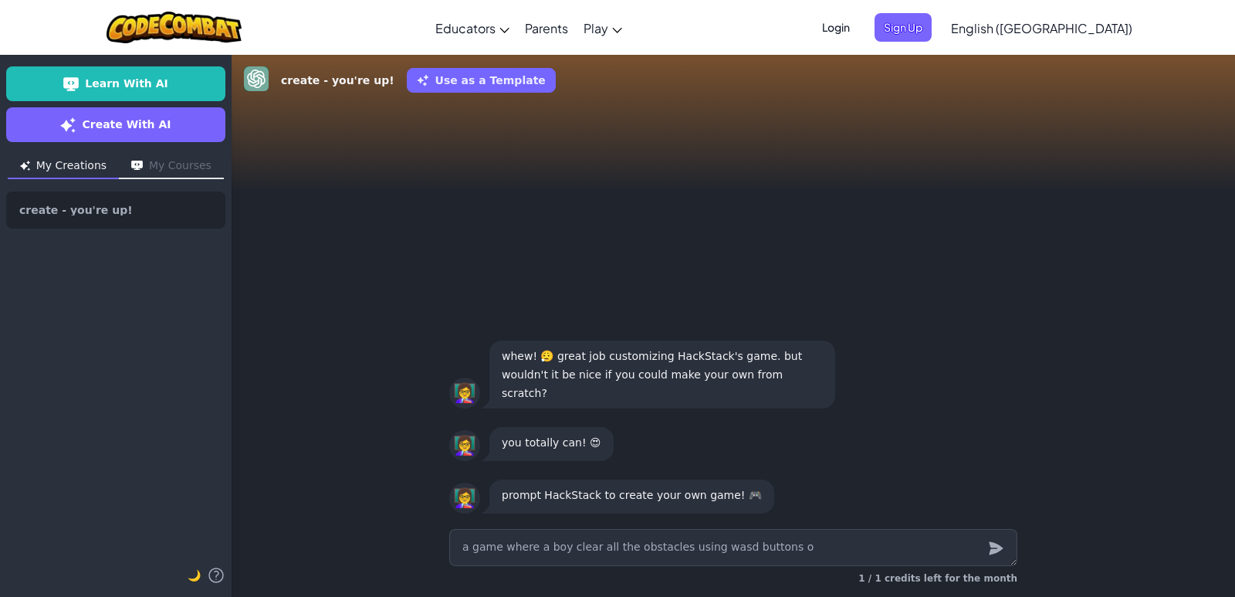
type textarea "x"
type textarea "a game where a boy clear all the obstacles using wasd buttons on"
type textarea "x"
type textarea "a game where a boy clear all the obstacles using wasd buttons on"
type textarea "x"
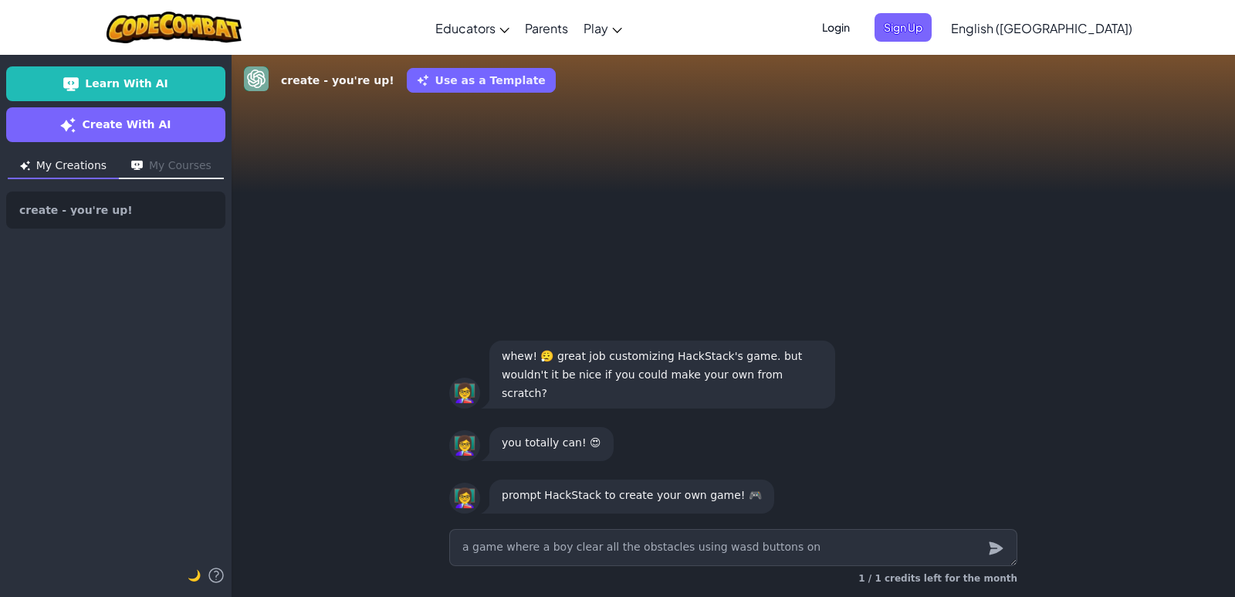
type textarea "a game where a boy clear all the obstacles using wasd buttons on k"
type textarea "x"
type textarea "a game where a boy clear all the obstacles using wasd buttons on ke"
type textarea "x"
type textarea "a game where a boy clear all the obstacles using wasd buttons on key"
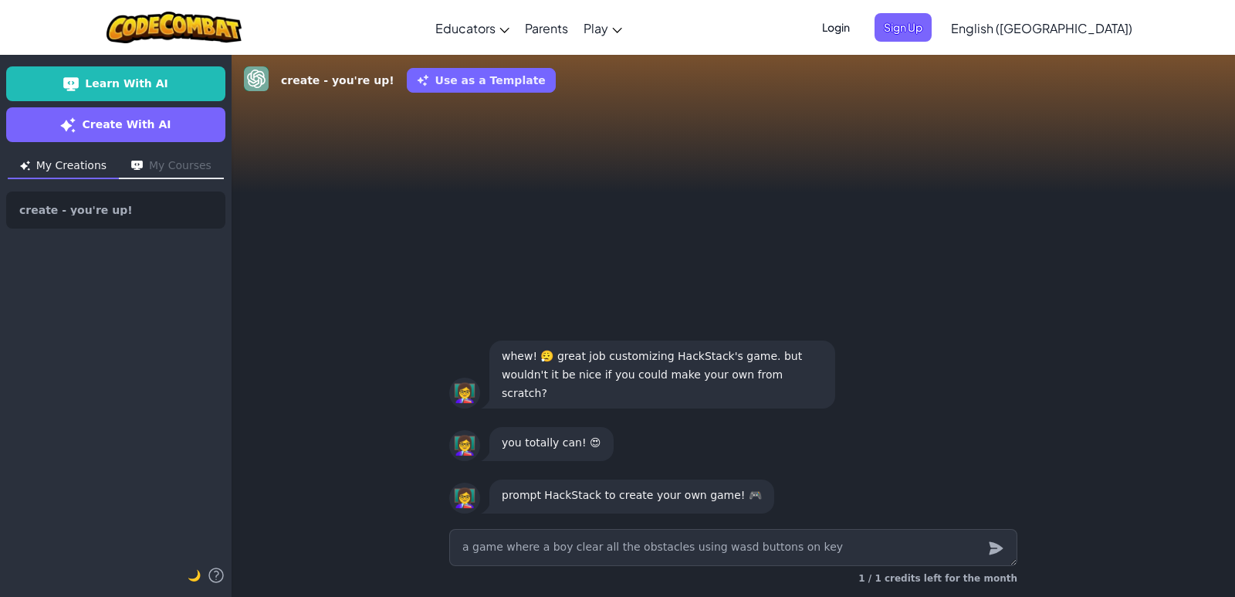
type textarea "x"
type textarea "a game where a boy clear all the obstacles using wasd buttons on keyb"
type textarea "x"
type textarea "a game where a boy clear all the obstacles using wasd buttons on keybo"
type textarea "x"
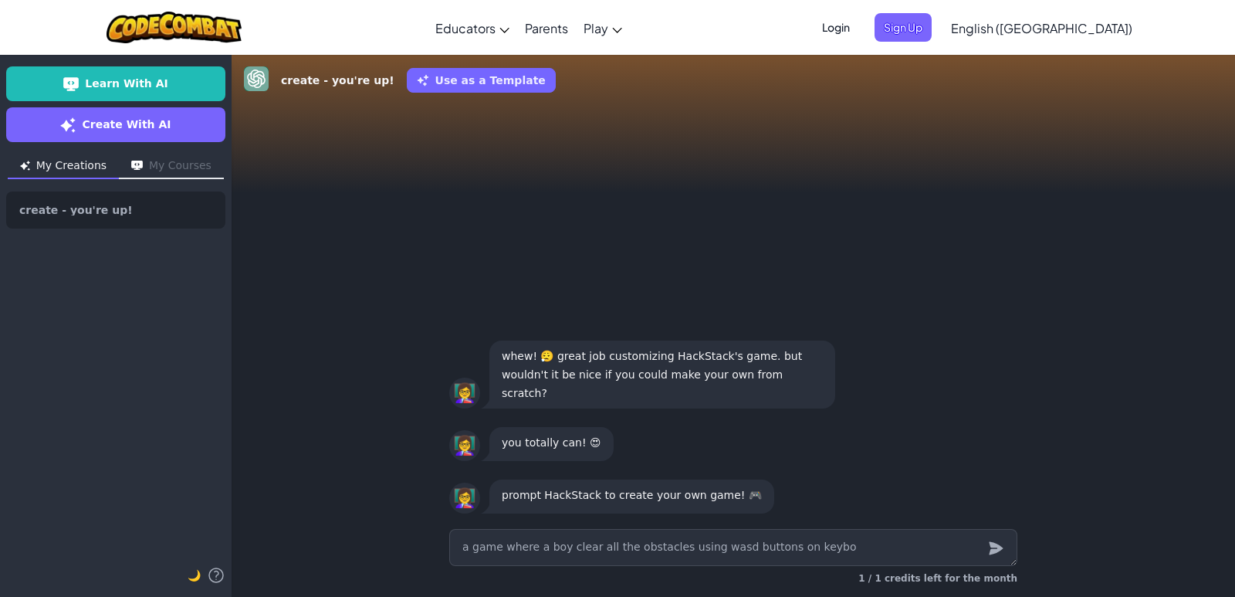
type textarea "a game where a boy clear all the obstacles using wasd buttons on keyboa"
type textarea "x"
type textarea "a game where a boy clear all the obstacles using wasd buttons on keyboar"
type textarea "x"
type textarea "a game where a boy clear all the obstacles using wasd buttons on keyboar"
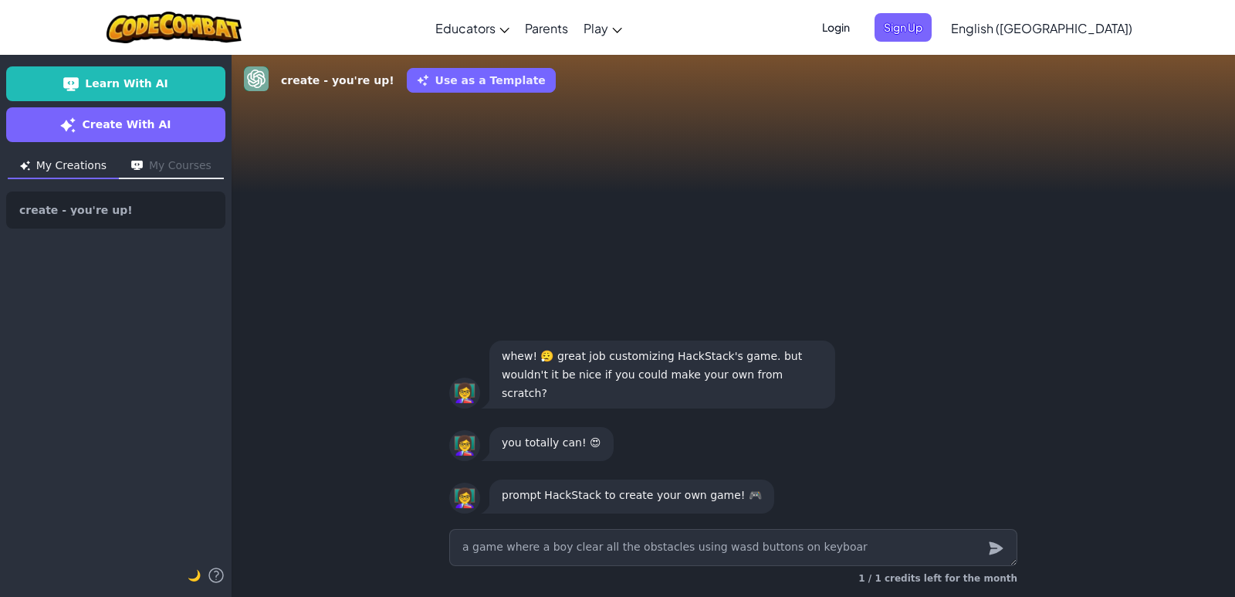
type textarea "x"
type textarea "a game where a boy clear all the obstacles using wasd buttons on keyboar"
type textarea "x"
type textarea "a game where a boy clear all the obstacles using wasd buttons on keyboard"
type textarea "x"
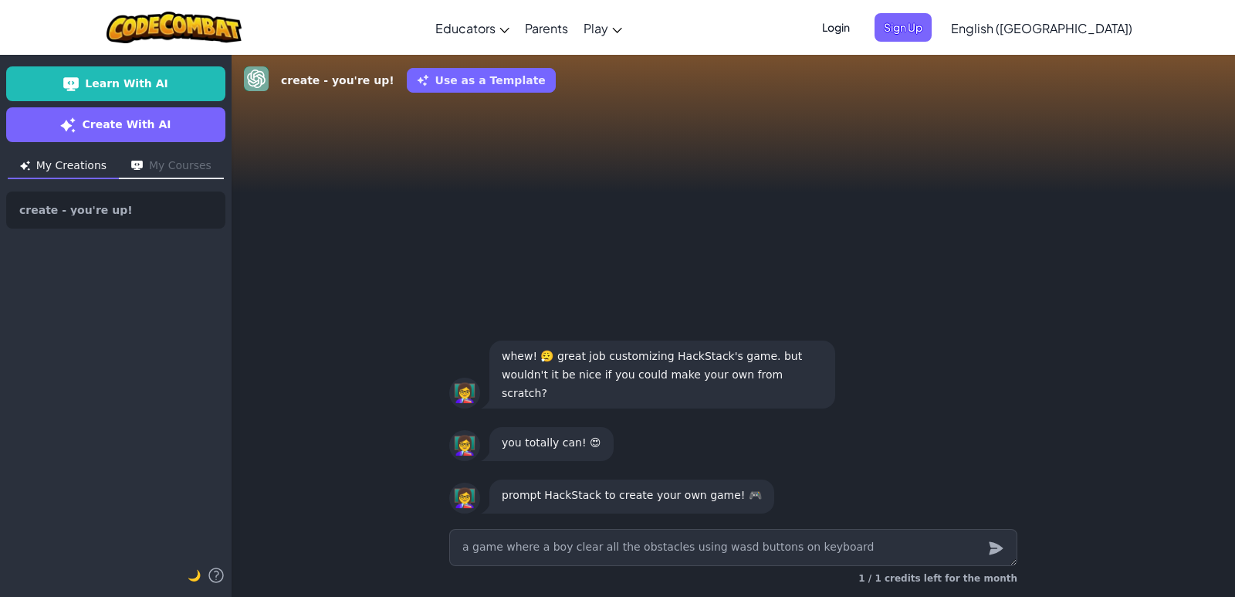
type textarea "a game where a boy clear all the obstacles using wasd buttons on keyboard"
type textarea "x"
type textarea "a game where a boy clear all the obstacles using wasd buttons on keyboard a"
type textarea "x"
type textarea "a game where a boy clear all the obstacles using wasd buttons on keyboard an"
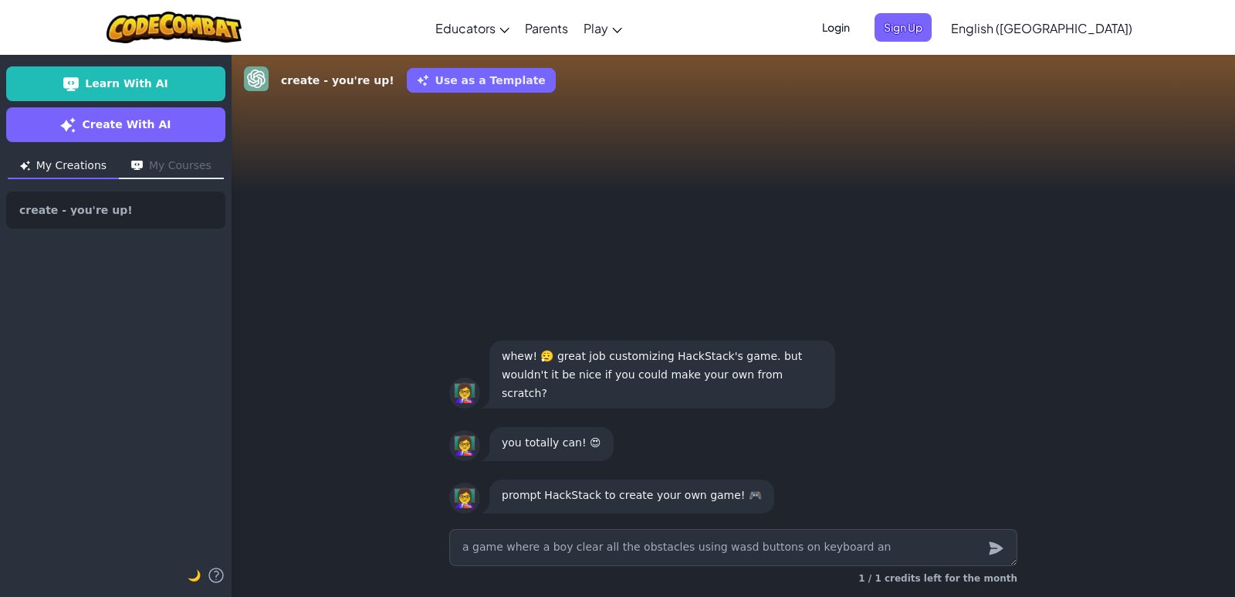
type textarea "x"
type textarea "a game where a boy clear all the obstacles using wasd buttons on keyboard and"
type textarea "x"
type textarea "a game where a boy clear all the obstacles using wasd buttons on keyboard and"
type textarea "x"
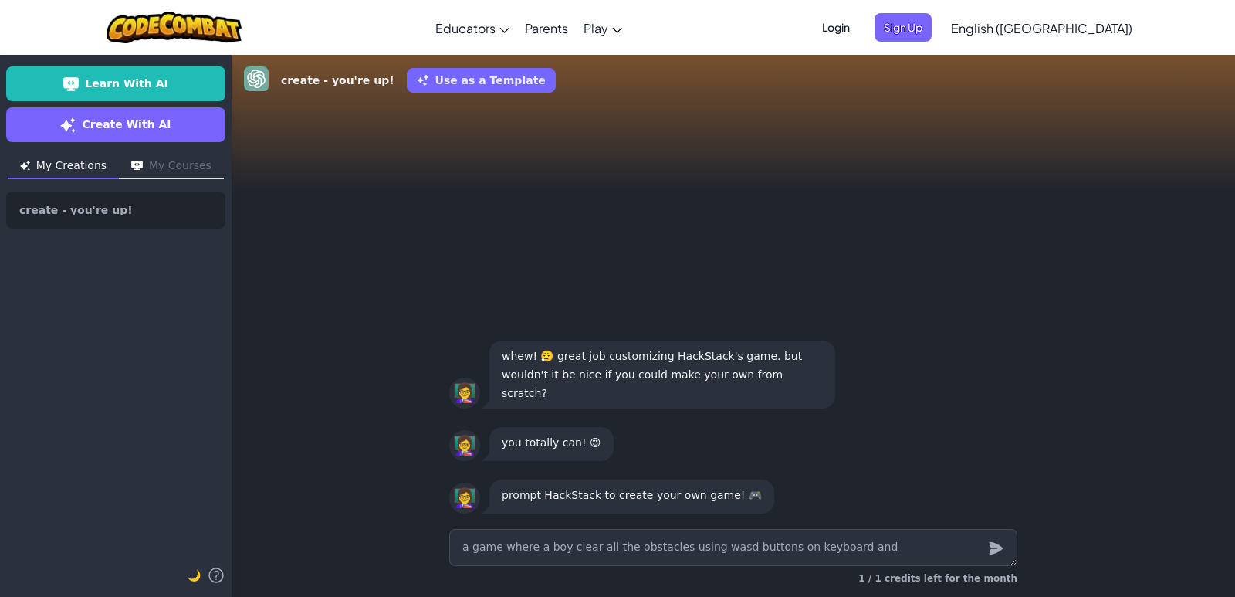
type textarea "a game where a boy clear all the obstacles using wasd buttons on keyboard and i"
type textarea "x"
type textarea "a game where a boy clear all the obstacles using wasd buttons on keyboard and it"
type textarea "x"
type textarea "a game where a boy clear all the obstacles using wasd buttons on keyboard and i…"
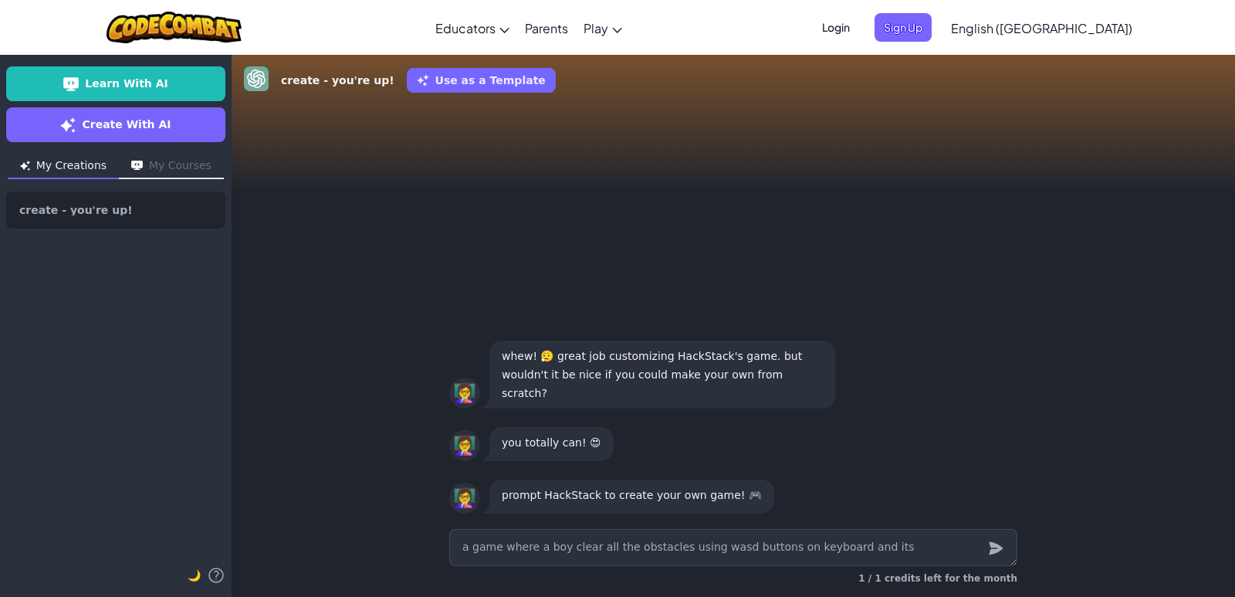
type textarea "x"
type textarea "a game where a boy clear all the obstacles using wasd buttons on keyboard and i…"
type textarea "x"
type textarea "a game where a boy clear all the obstacles using wasd buttons on keyboard and i…"
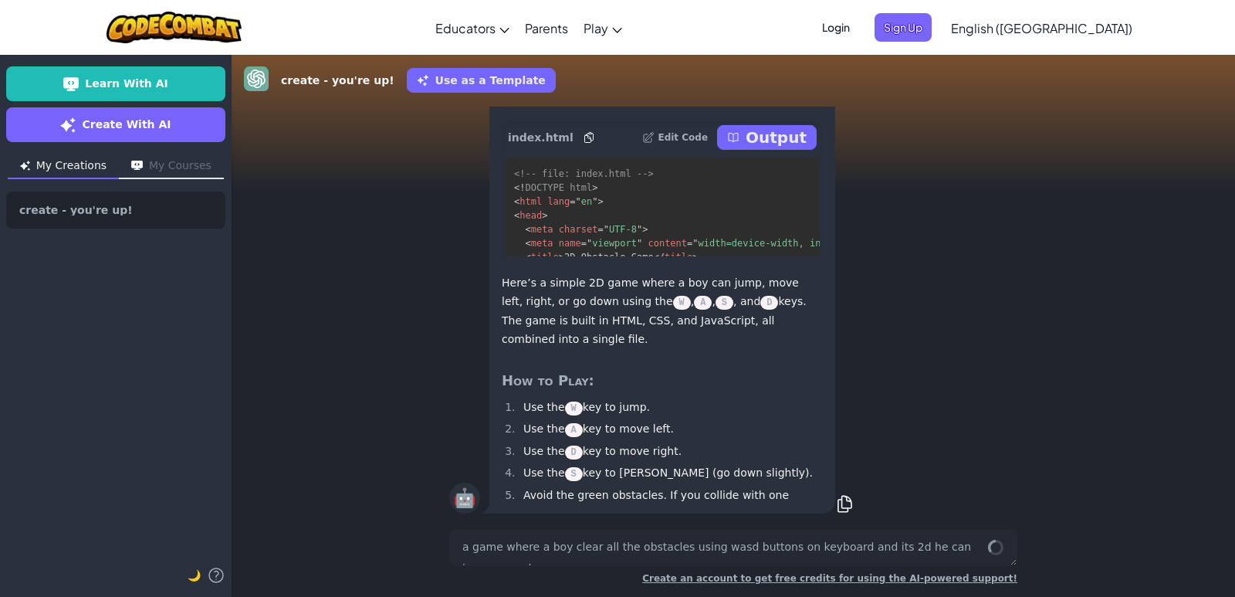
scroll to position [1, 0]
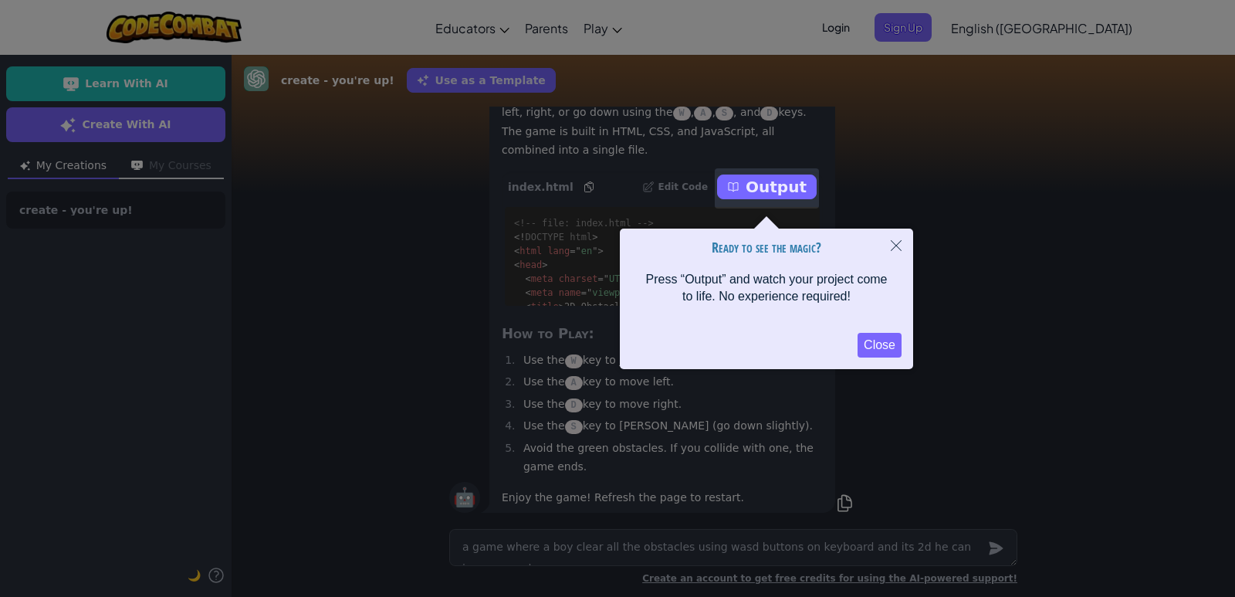
click at [889, 240] on button "Close" at bounding box center [896, 246] width 34 height 36
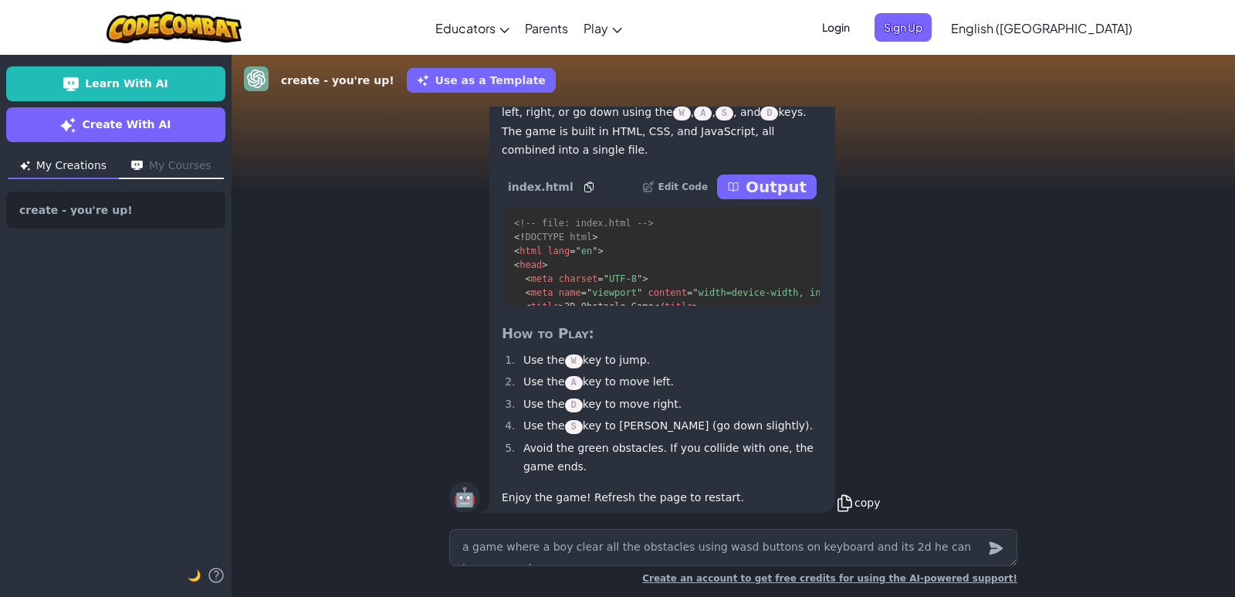
click at [835, 498] on icon at bounding box center [844, 502] width 19 height 19
click at [767, 188] on p "Output" at bounding box center [776, 187] width 61 height 22
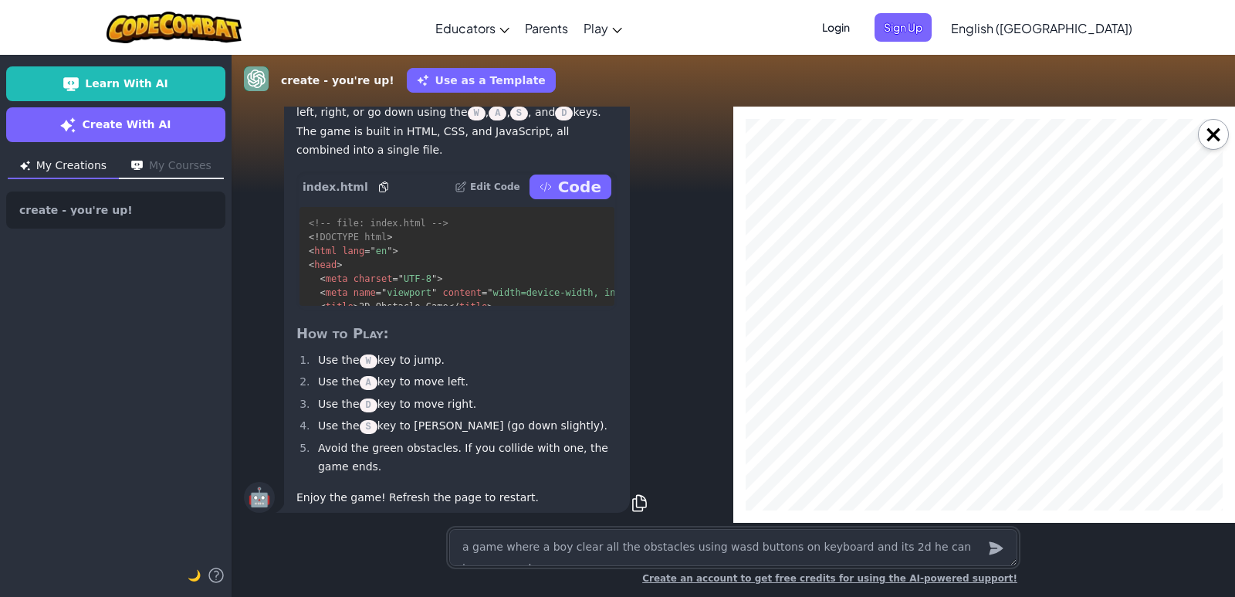
scroll to position [0, 0]
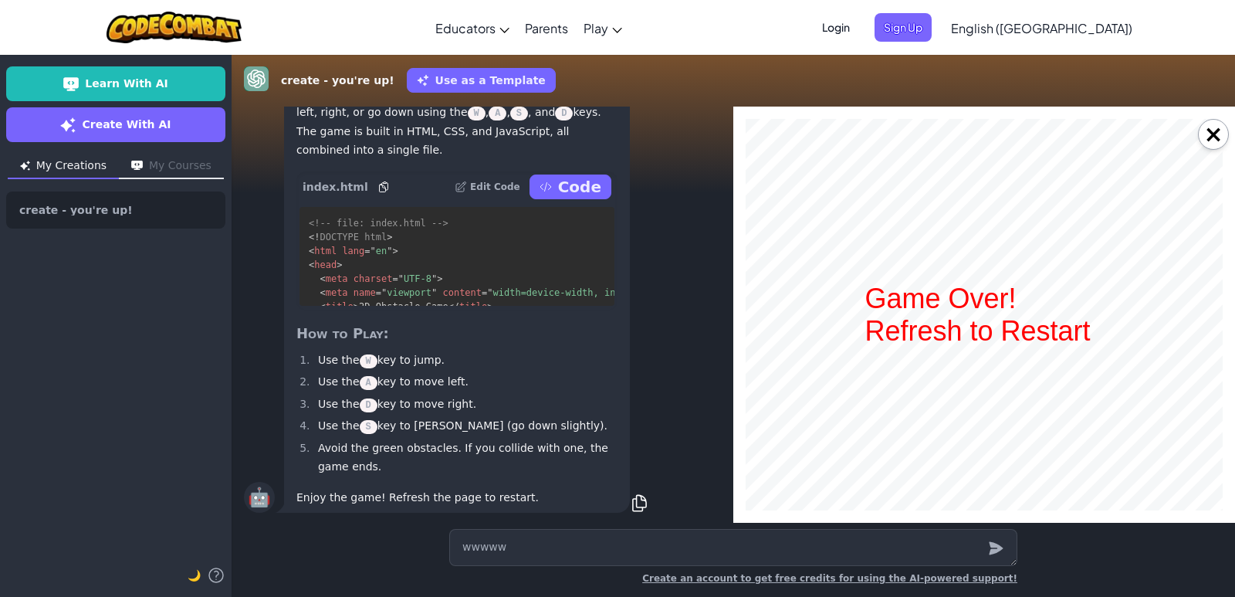
click at [951, 339] on div "Game Over! Refresh to Restart" at bounding box center [984, 315] width 239 height 65
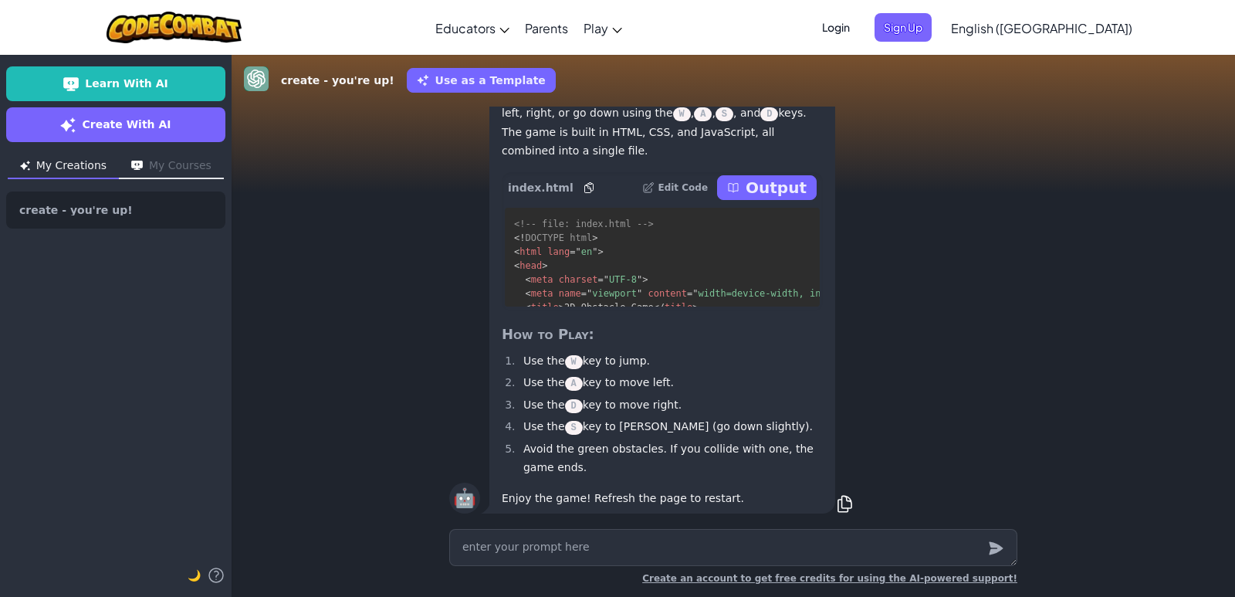
scroll to position [1, 0]
click at [839, 502] on icon at bounding box center [844, 502] width 19 height 19
click at [766, 184] on p "Output" at bounding box center [776, 187] width 61 height 22
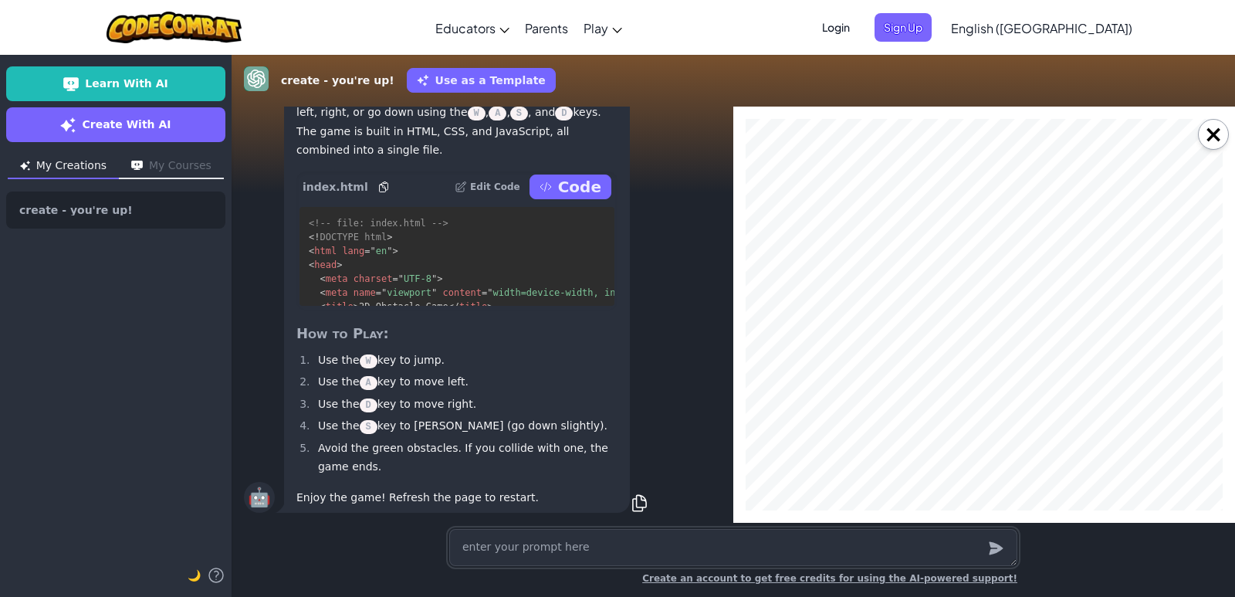
scroll to position [0, 0]
type textarea "x"
type textarea "w"
type textarea "x"
type textarea "ww"
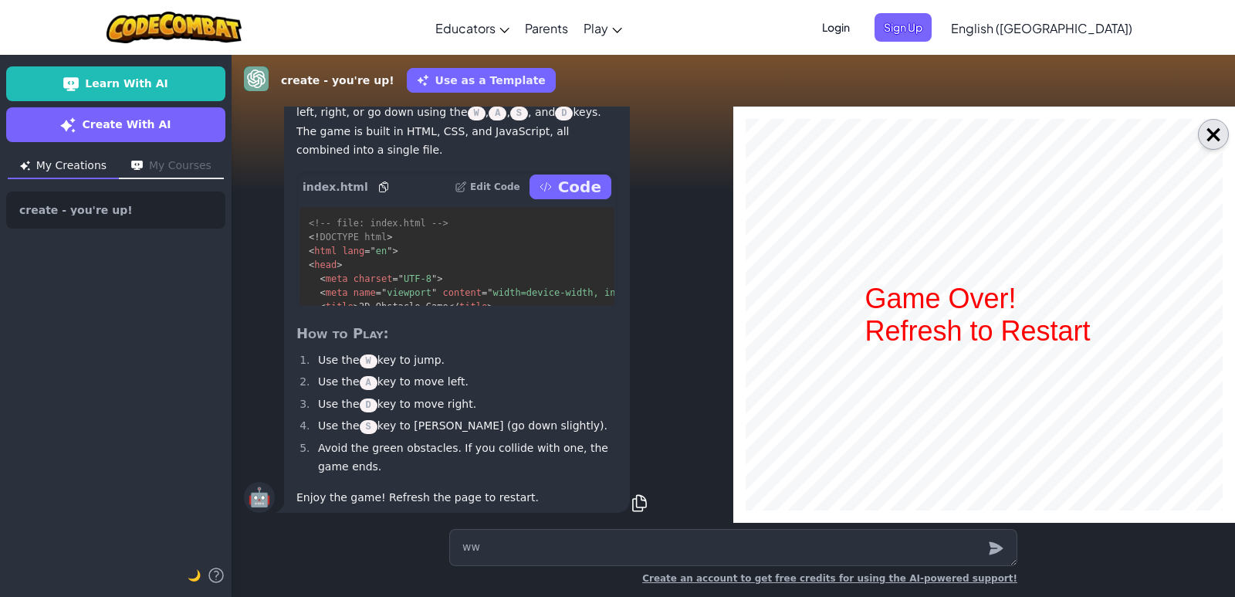
click at [1209, 134] on button "×" at bounding box center [1213, 134] width 31 height 31
type textarea "x"
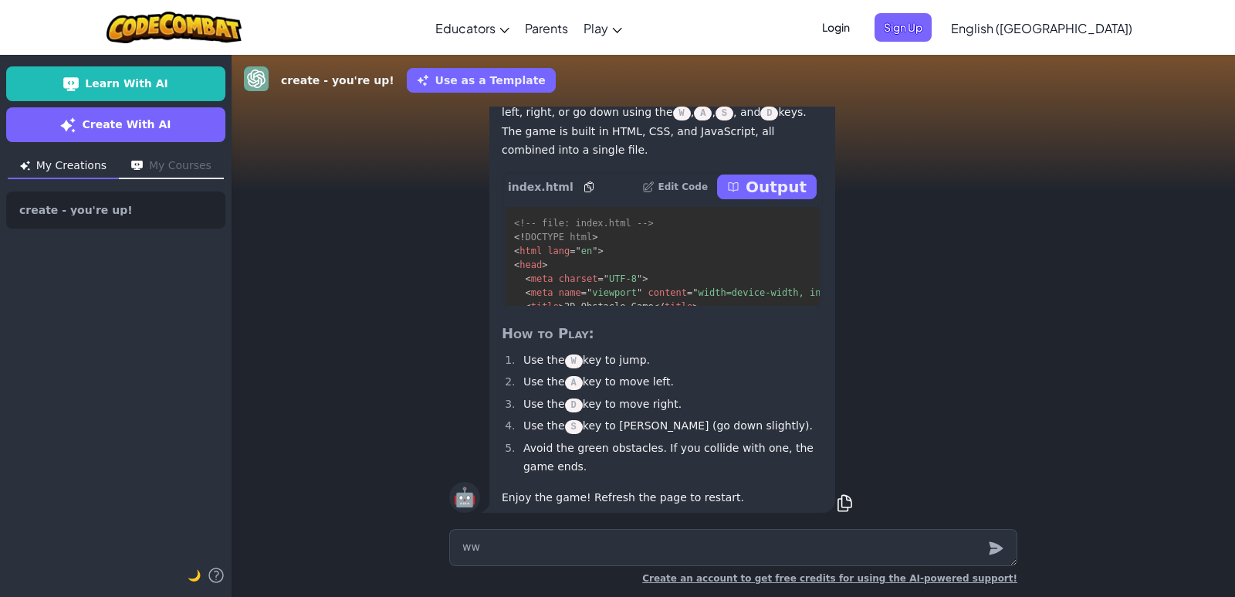
click at [583, 186] on icon at bounding box center [589, 187] width 12 height 12
click at [583, 185] on icon at bounding box center [589, 187] width 12 height 12
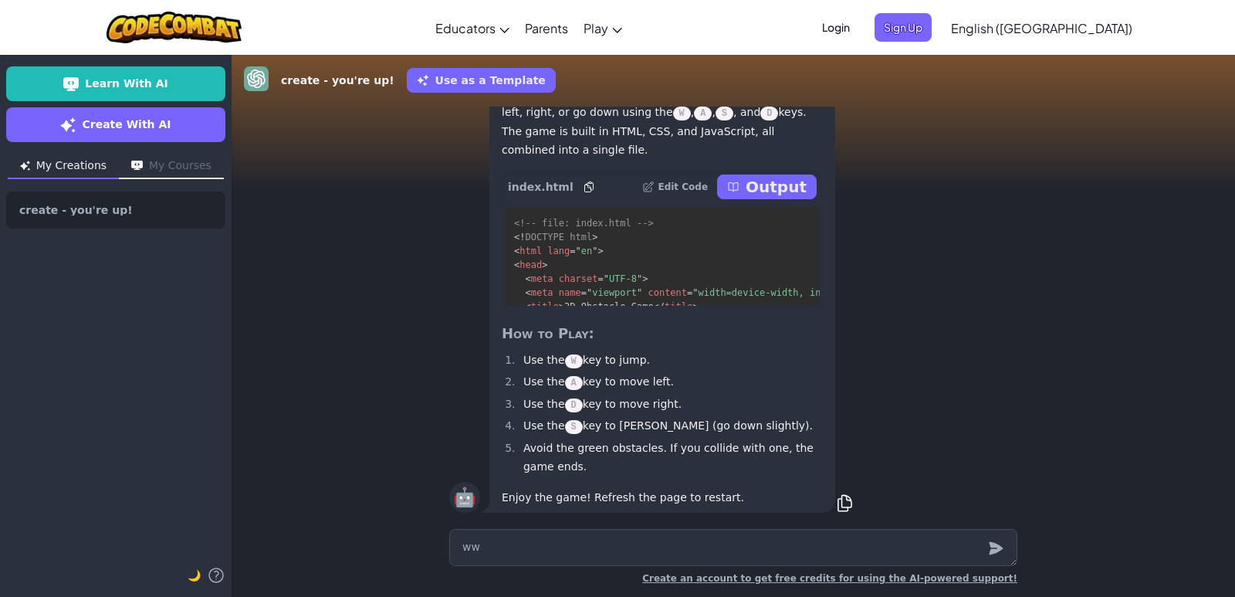
click at [583, 184] on icon at bounding box center [589, 187] width 12 height 12
click at [584, 184] on icon at bounding box center [588, 186] width 8 height 10
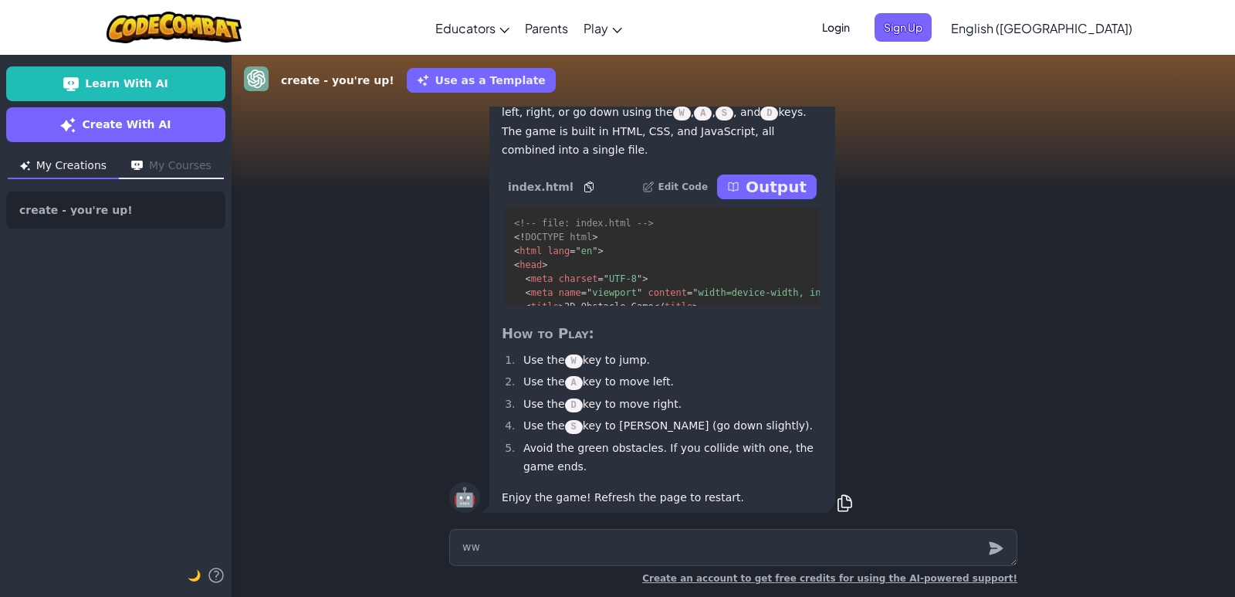
click at [584, 184] on icon at bounding box center [588, 186] width 8 height 10
